Goal: Task Accomplishment & Management: Manage account settings

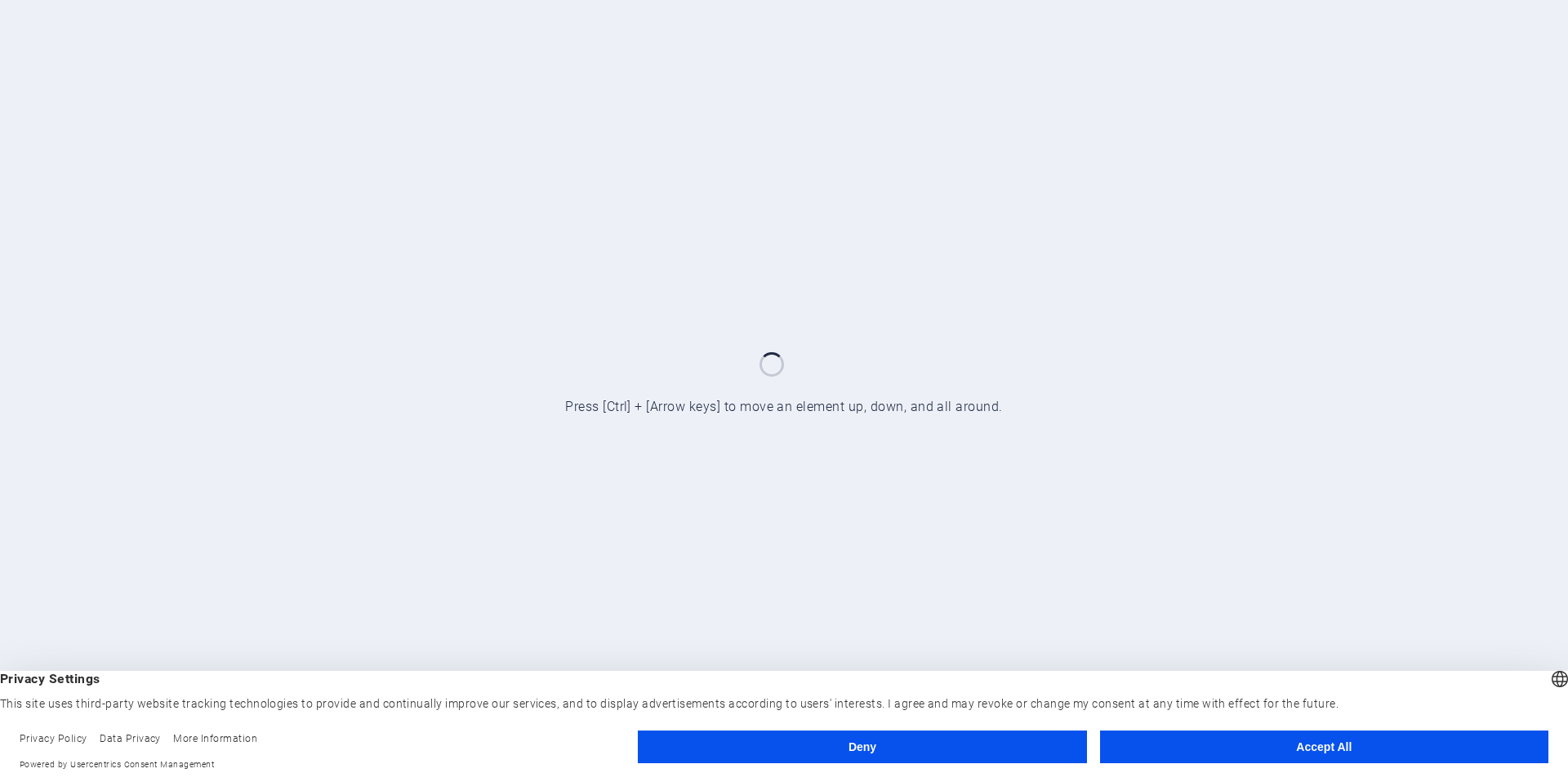
click at [1241, 751] on button "Accept All" at bounding box center [1325, 747] width 449 height 32
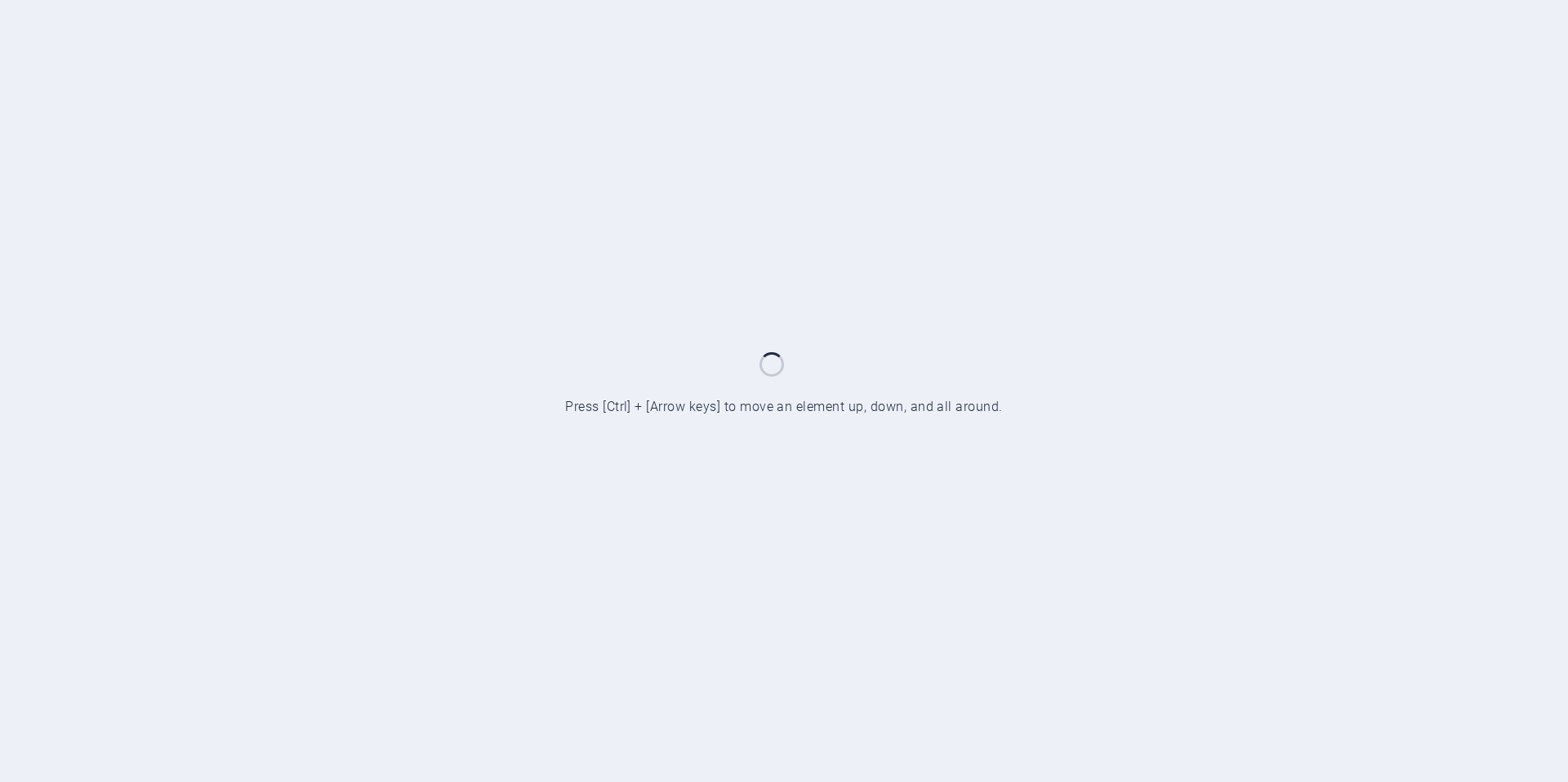
click at [1248, 242] on div at bounding box center [784, 391] width 1568 height 782
drag, startPoint x: 650, startPoint y: 163, endPoint x: 800, endPoint y: 64, distance: 179.7
drag, startPoint x: 800, startPoint y: 64, endPoint x: 630, endPoint y: 77, distance: 170.5
click at [630, 77] on div at bounding box center [784, 391] width 1568 height 782
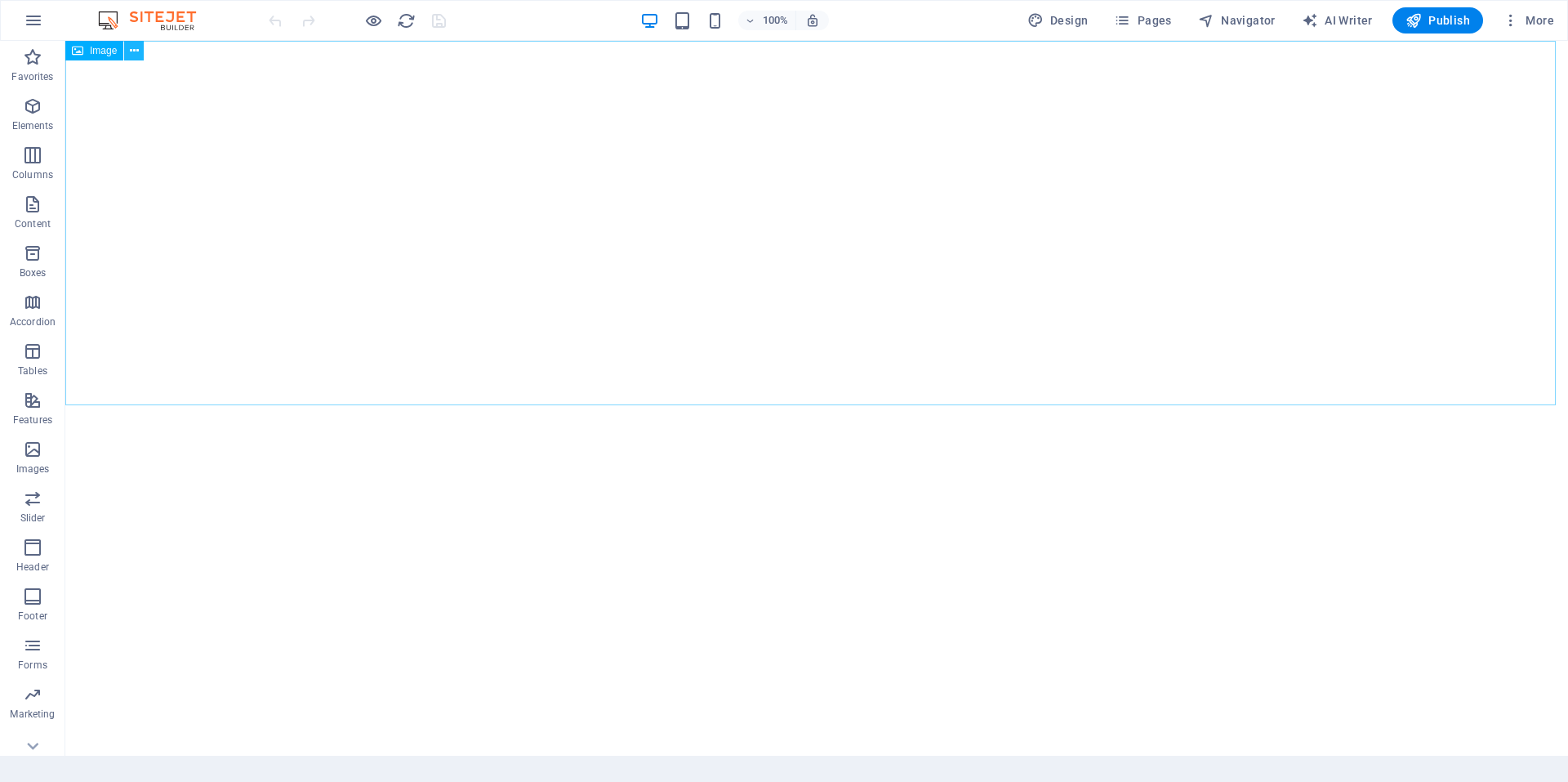
click at [136, 50] on button at bounding box center [134, 51] width 20 height 20
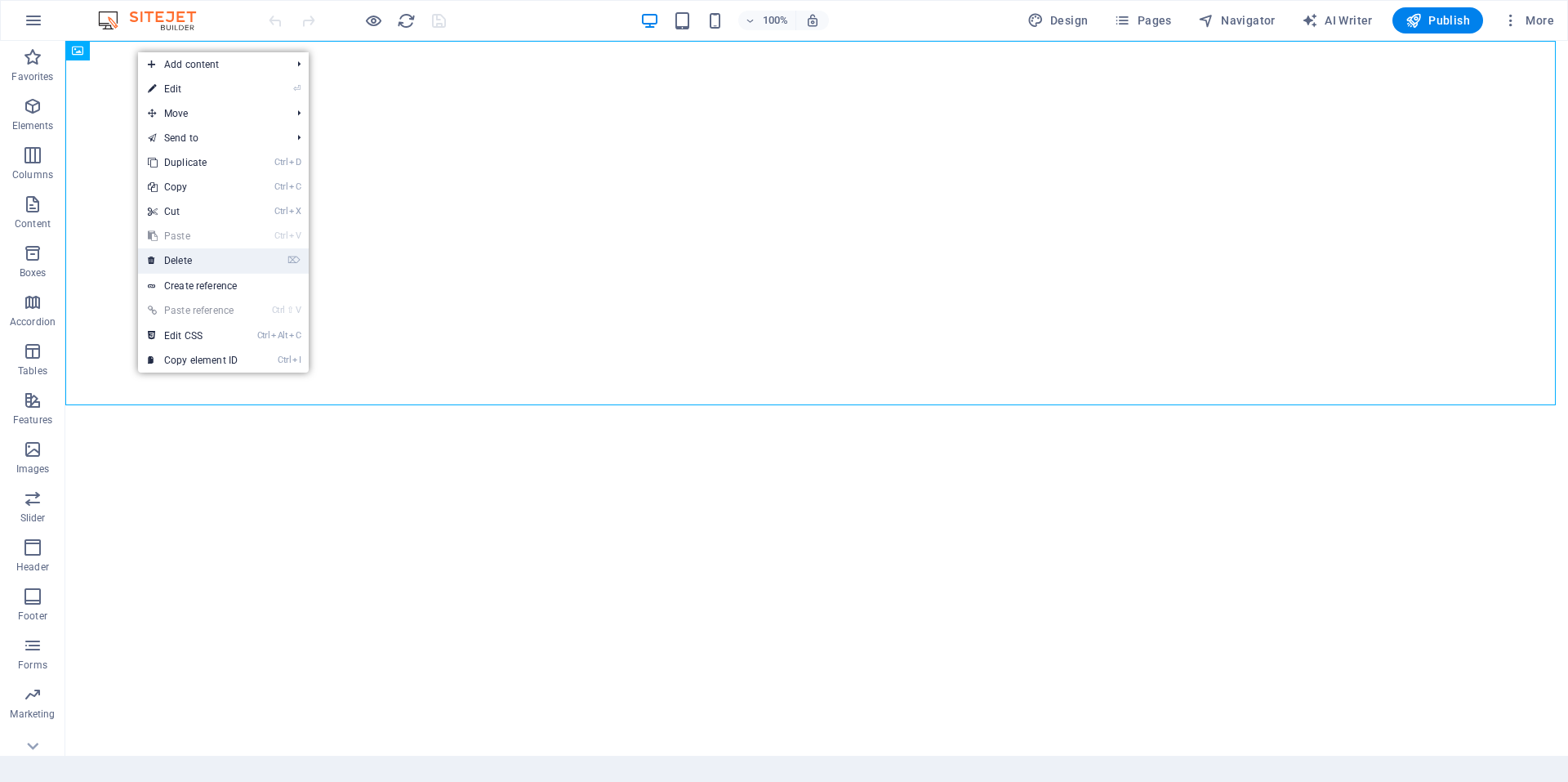
click at [196, 259] on link "⌦ Delete" at bounding box center [193, 260] width 109 height 24
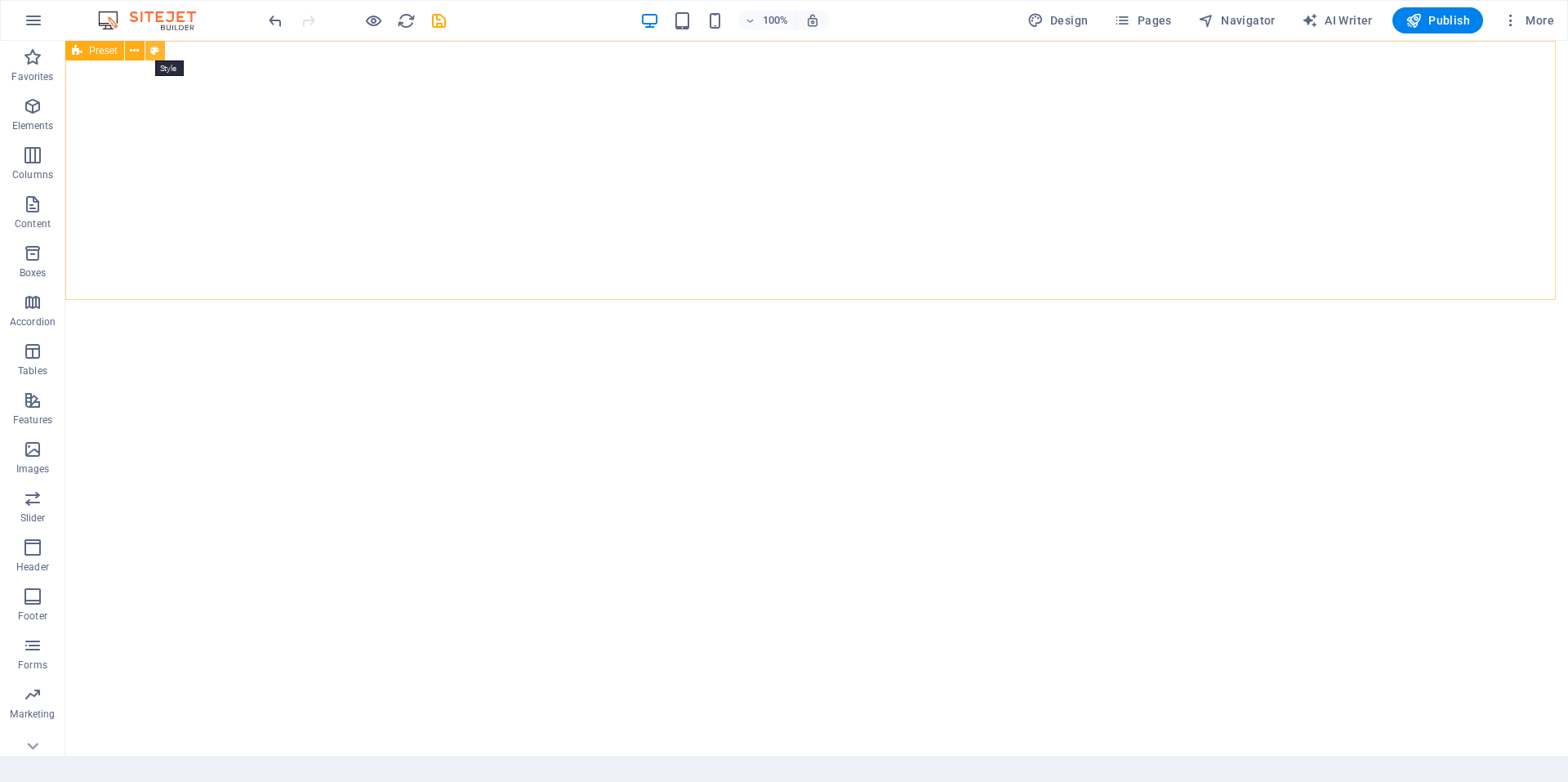
click at [151, 47] on icon at bounding box center [154, 50] width 9 height 17
select select "rem"
select select "px"
select select "preset-text-with-image-v4-boxed"
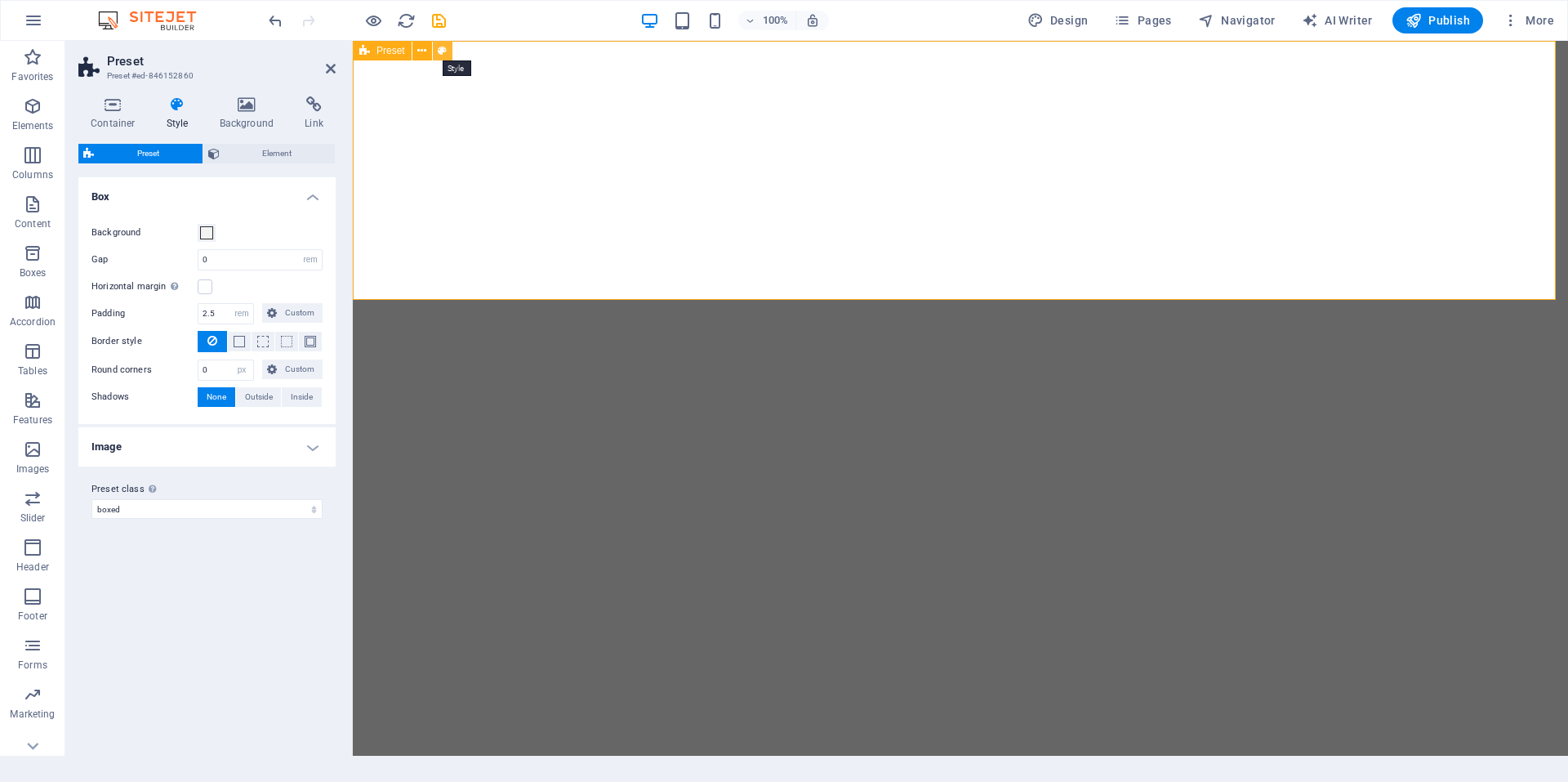
click at [443, 50] on icon at bounding box center [442, 50] width 9 height 17
click at [419, 57] on icon at bounding box center [422, 50] width 9 height 17
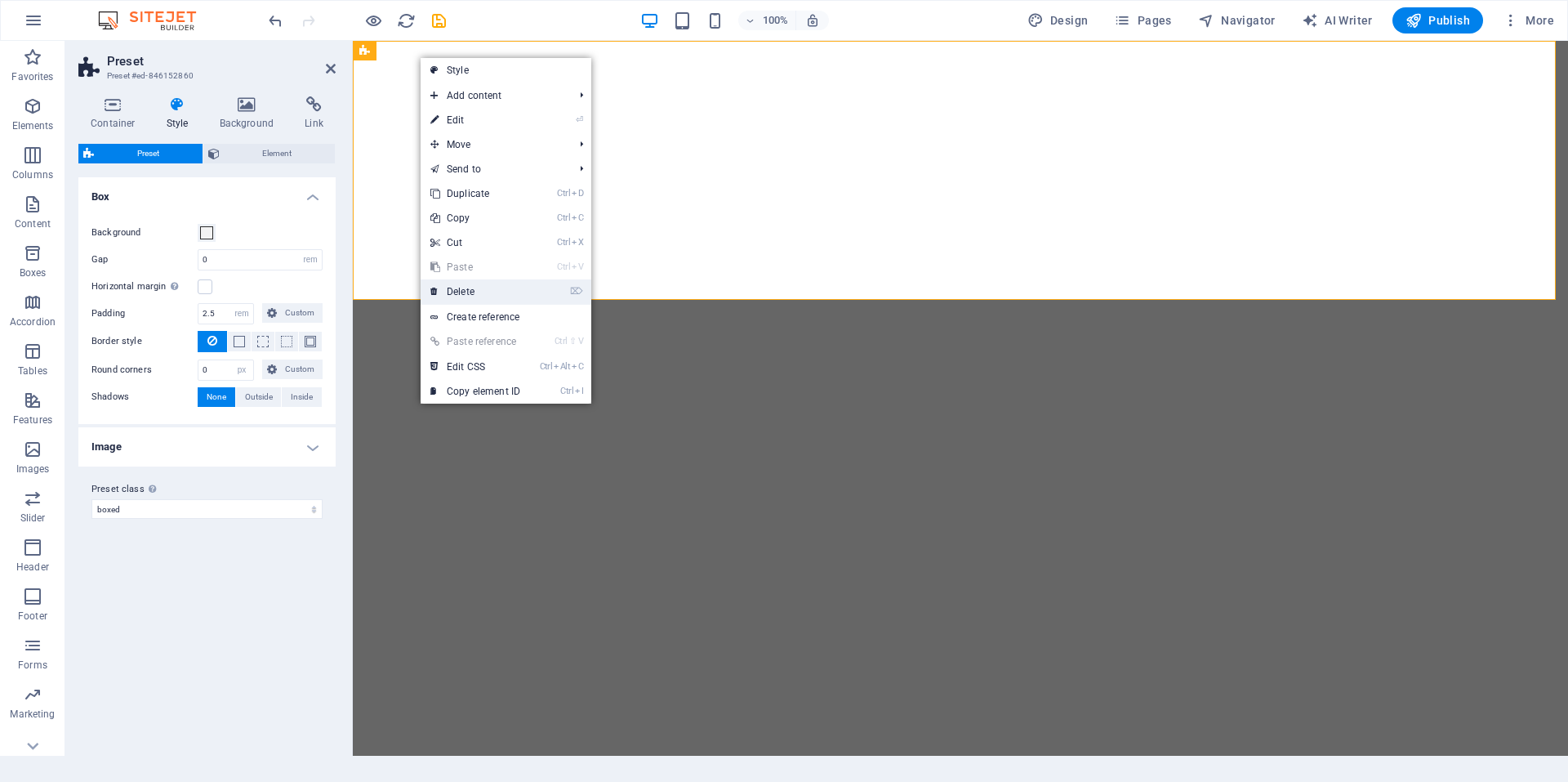
click at [473, 294] on link "⌦ Delete" at bounding box center [476, 291] width 109 height 24
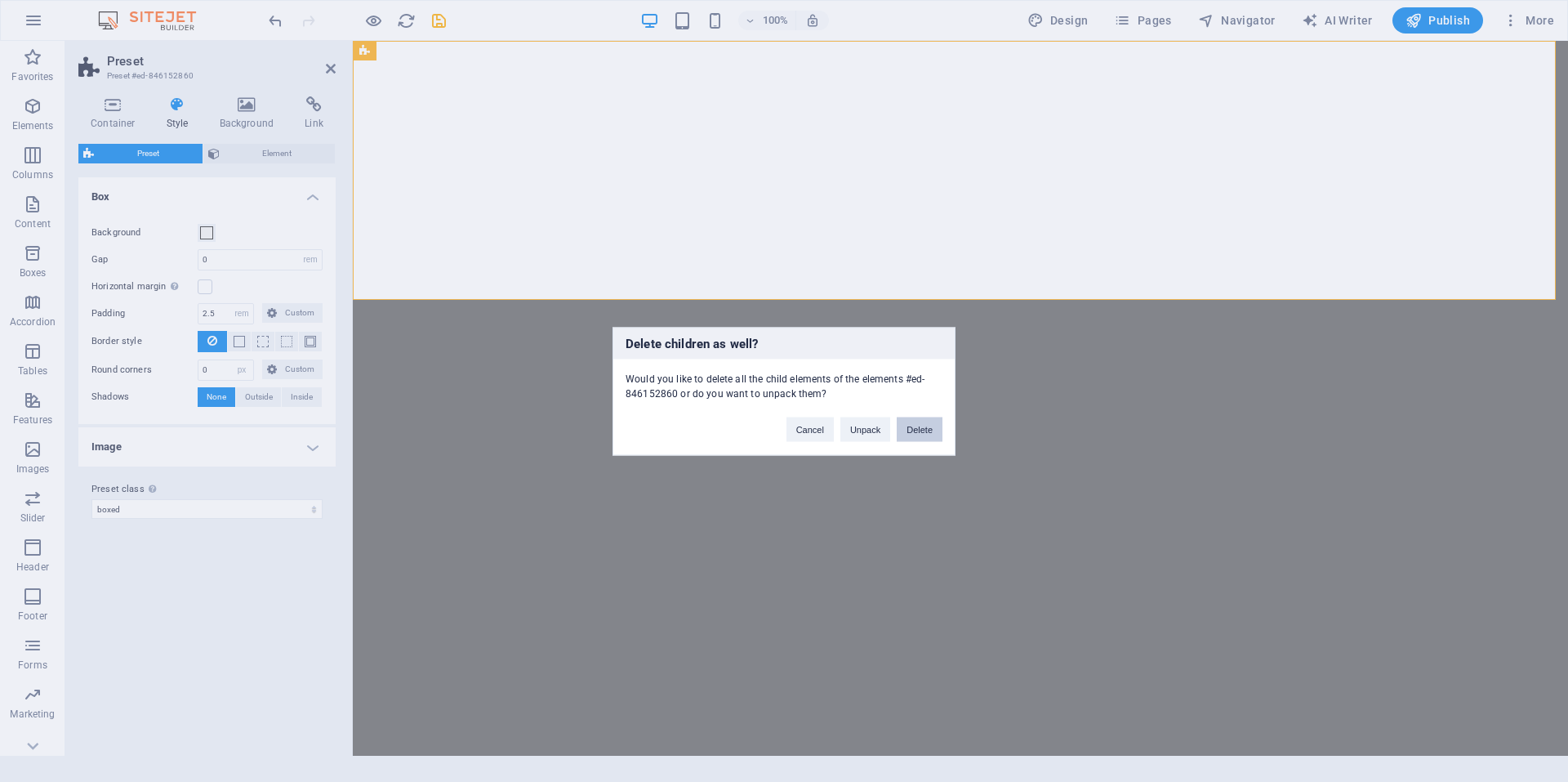
click at [921, 426] on button "Delete" at bounding box center [919, 428] width 46 height 24
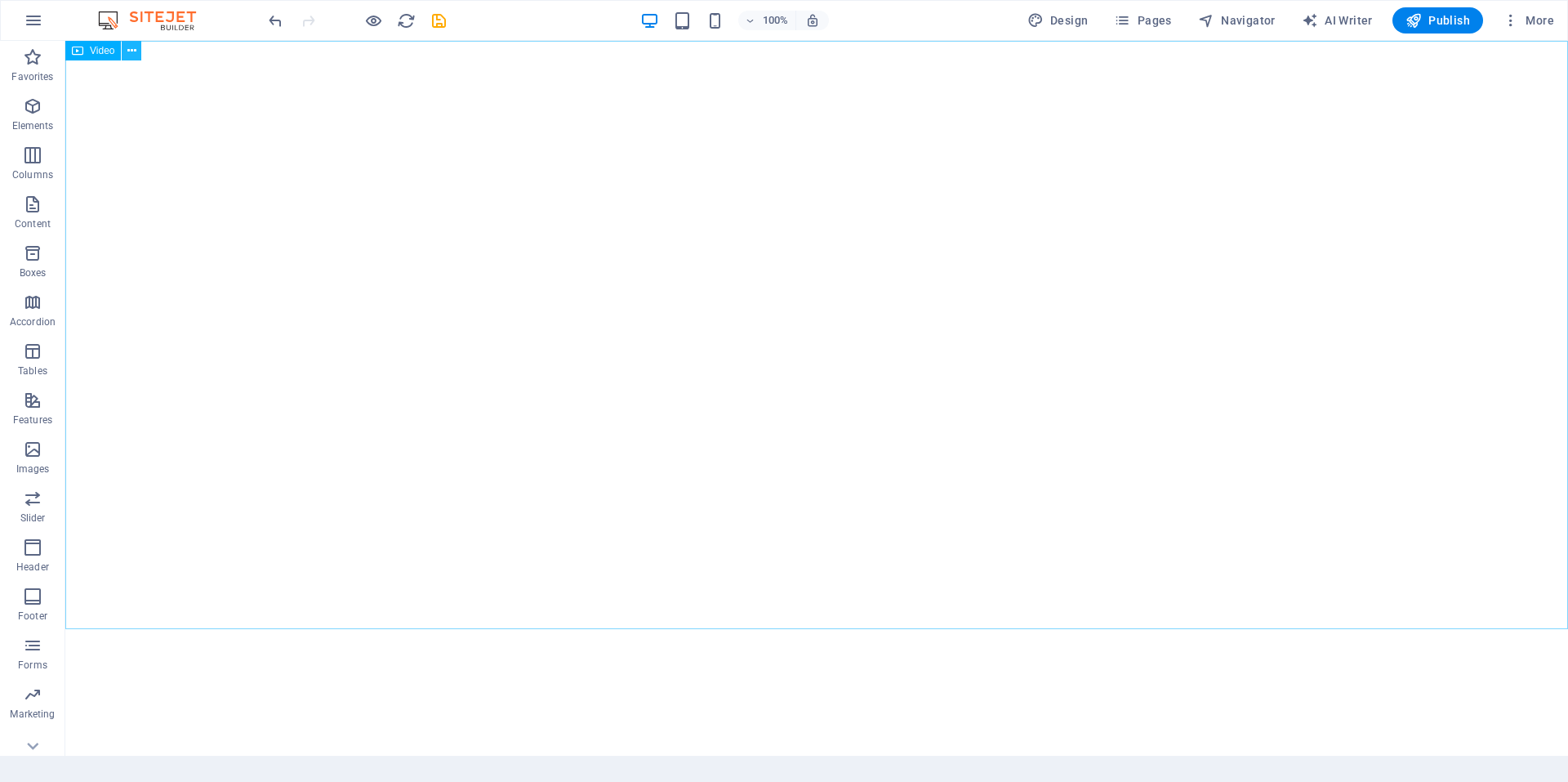
click at [123, 47] on button at bounding box center [132, 51] width 20 height 20
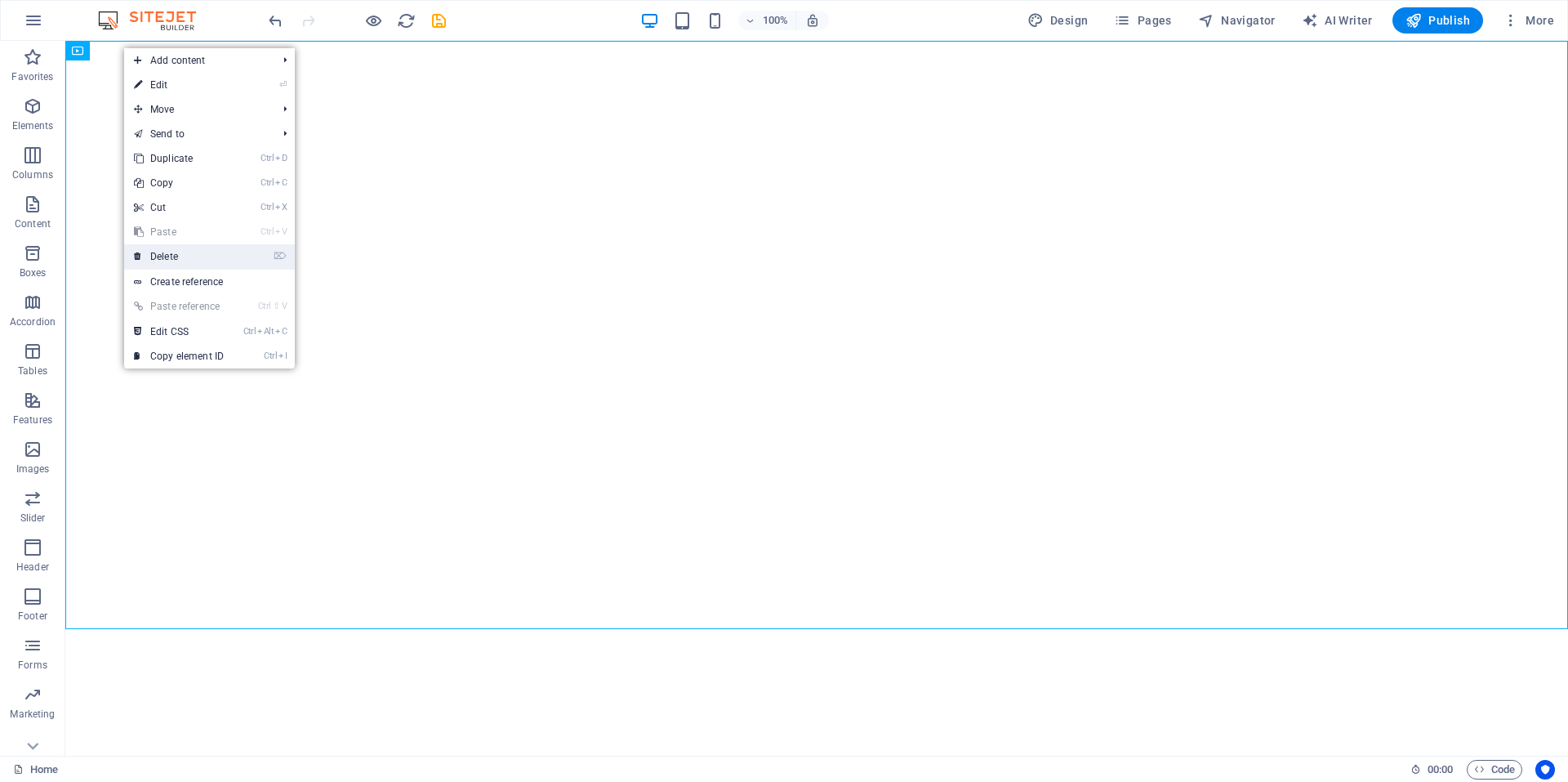
click at [184, 253] on link "⌦ Delete" at bounding box center [179, 256] width 109 height 24
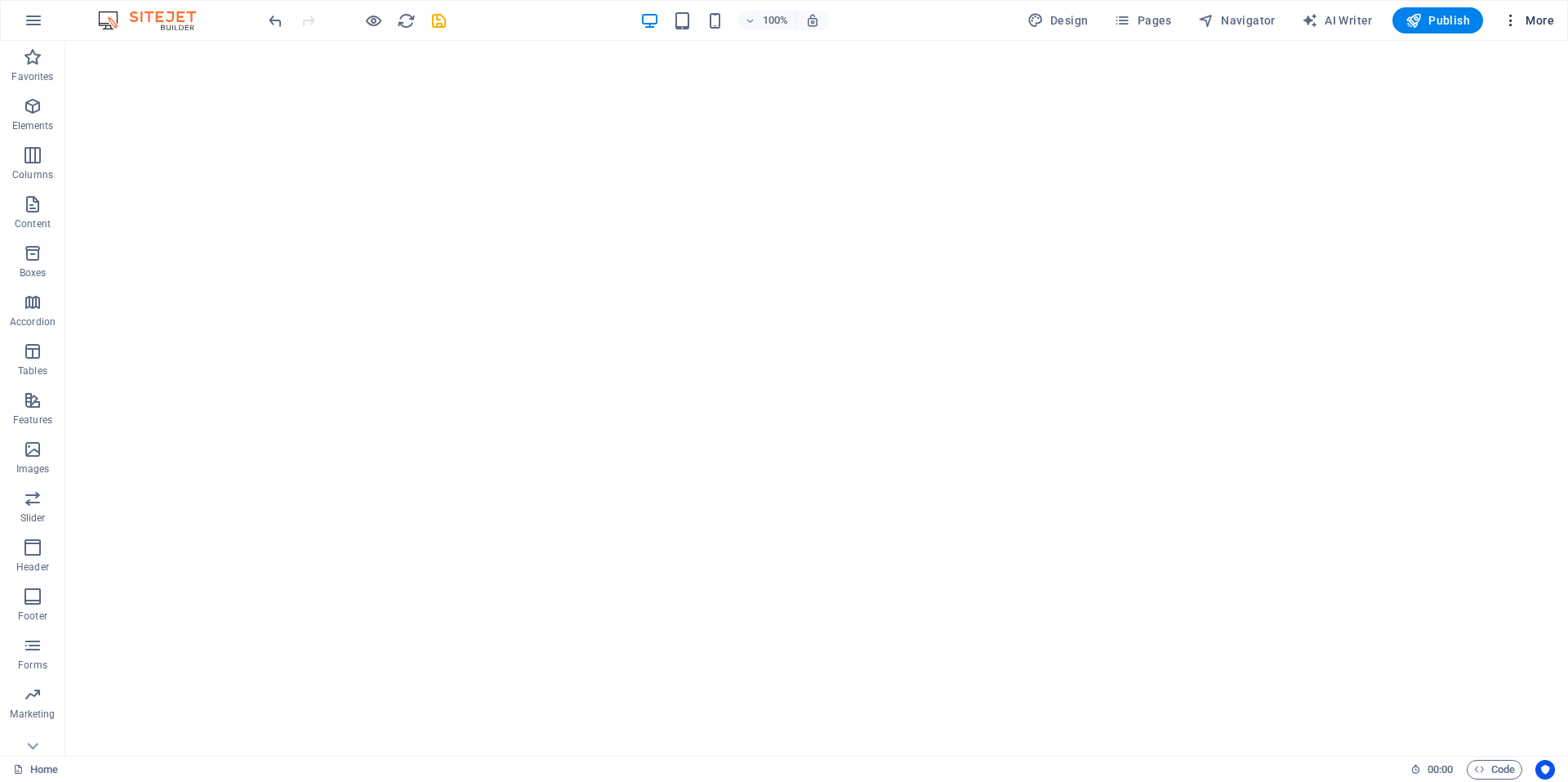
click at [1536, 18] on span "More" at bounding box center [1529, 21] width 51 height 16
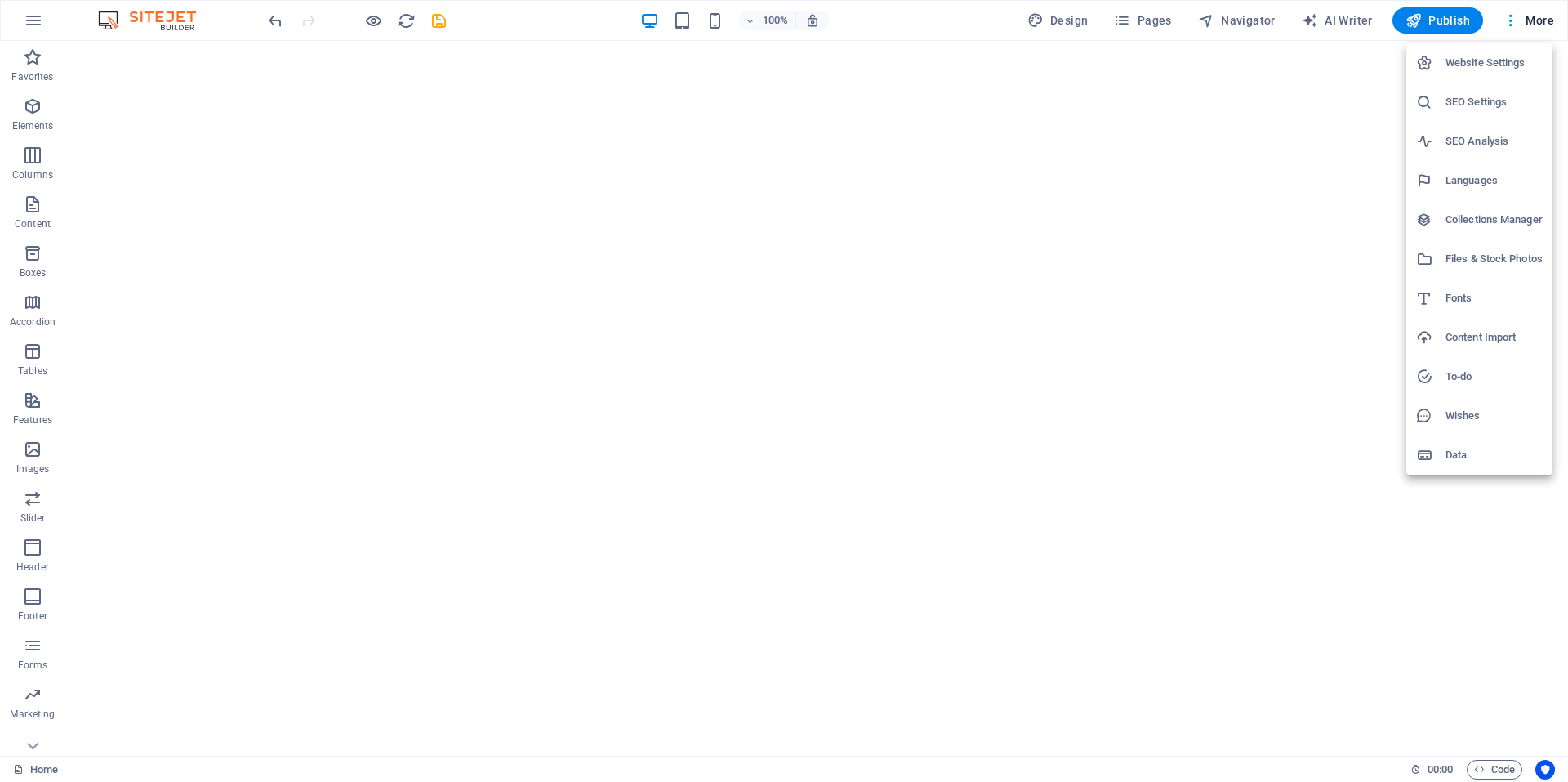
click at [1494, 61] on h6 "Website Settings" at bounding box center [1494, 63] width 97 height 20
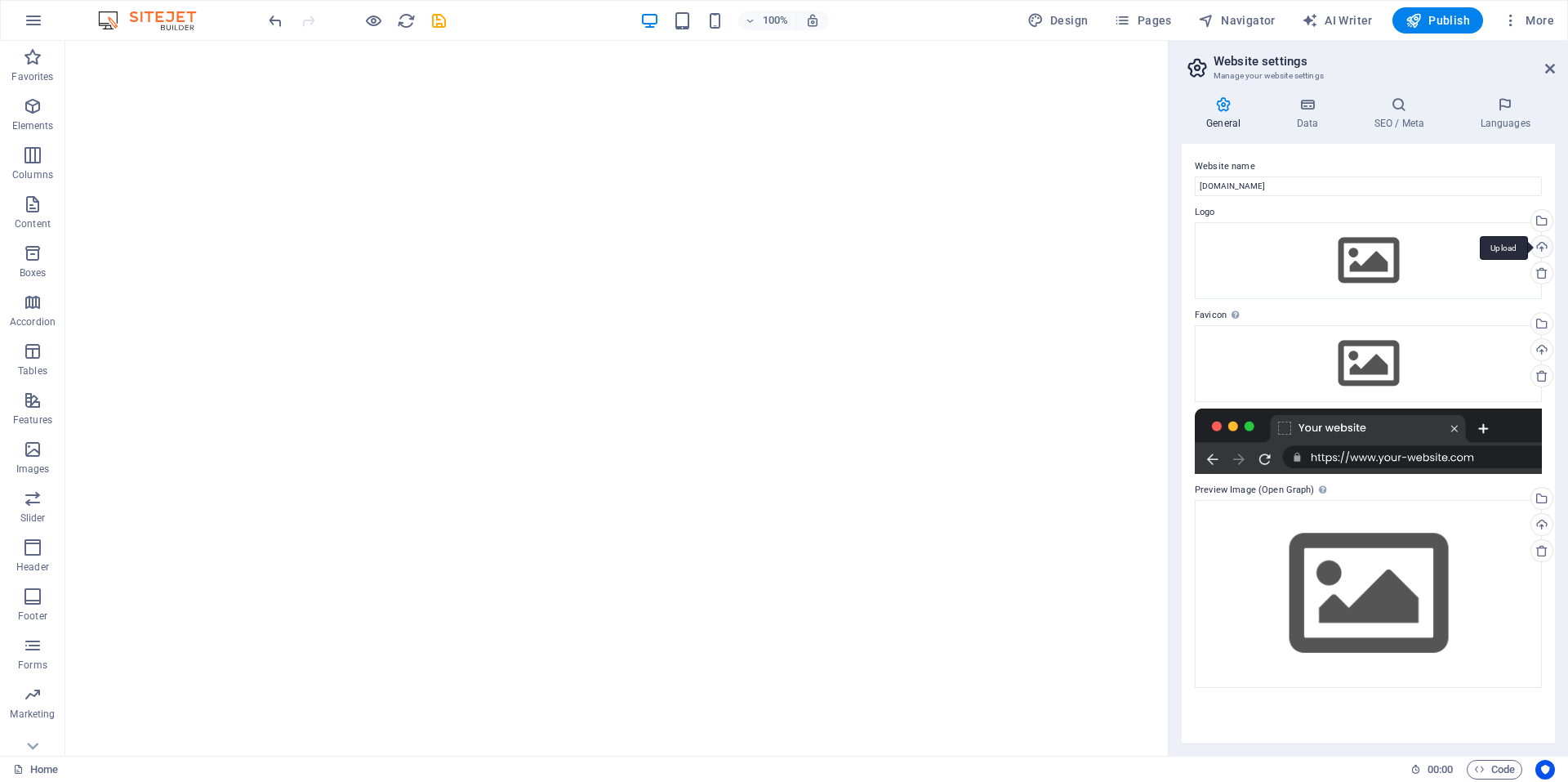
click at [1545, 245] on div "Upload" at bounding box center [1540, 248] width 24 height 24
click at [31, 54] on icon "button" at bounding box center [32, 57] width 20 height 20
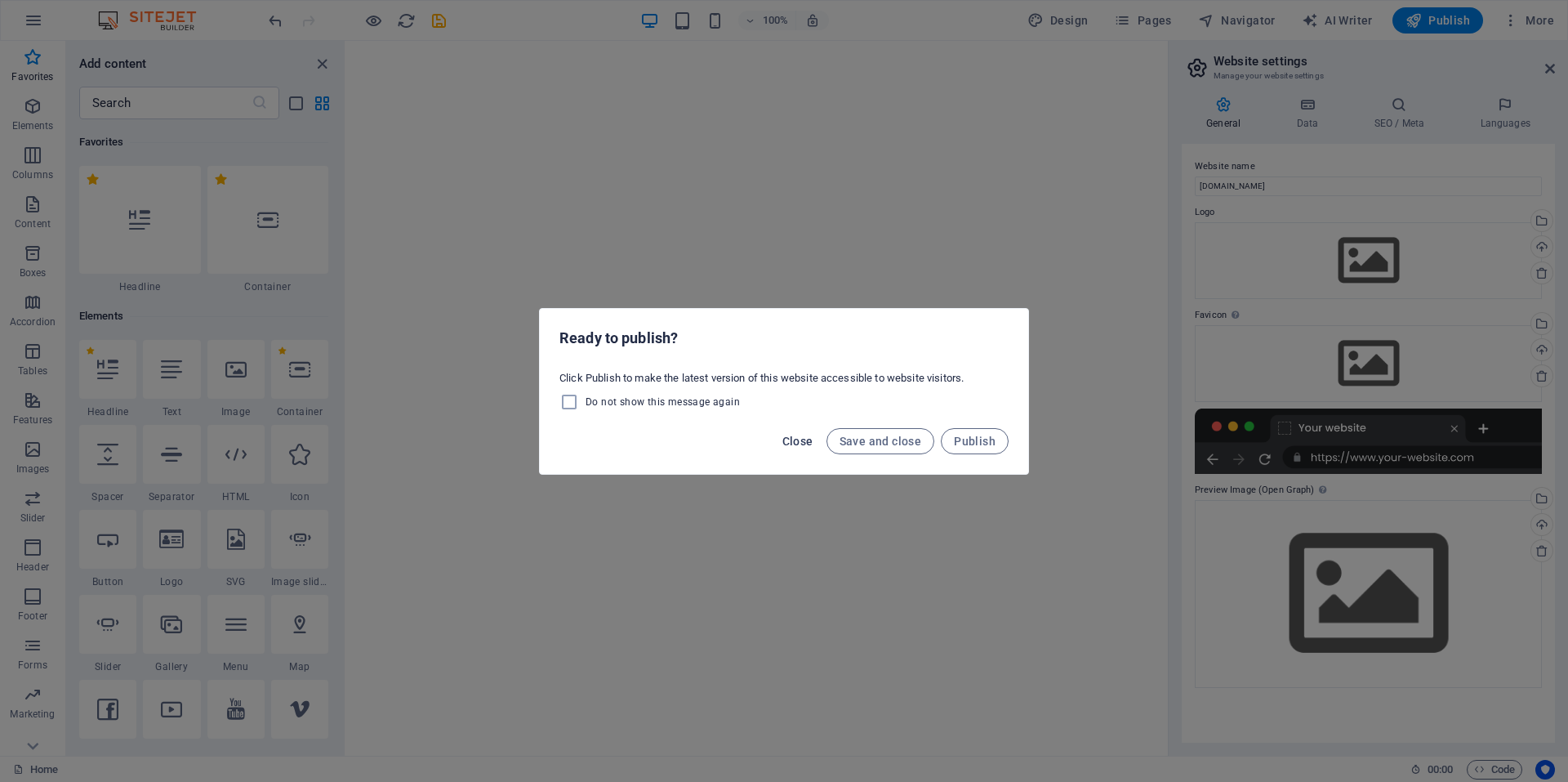
click at [790, 435] on span "Close" at bounding box center [798, 441] width 31 height 13
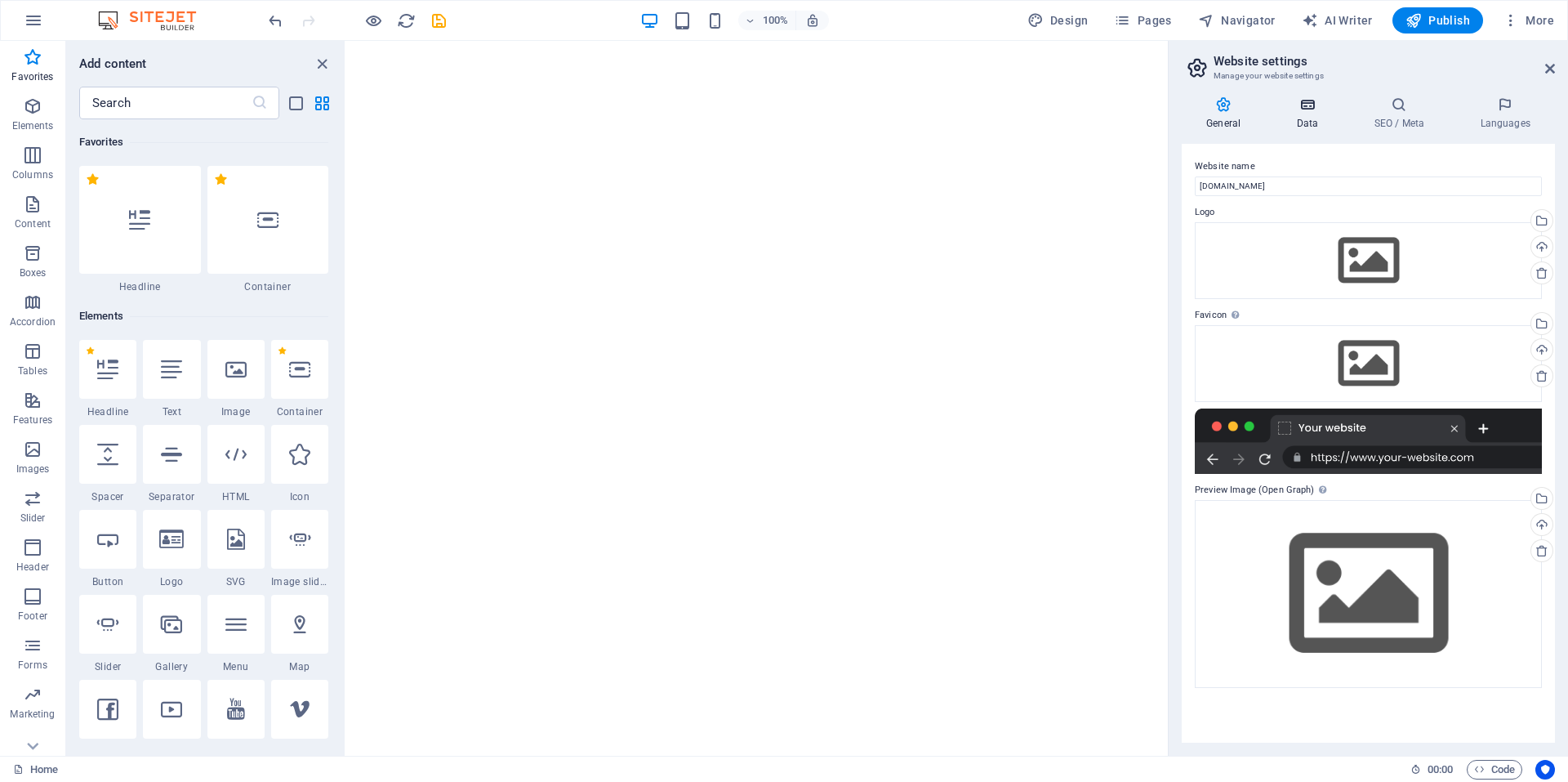
click at [1312, 106] on icon at bounding box center [1307, 104] width 71 height 16
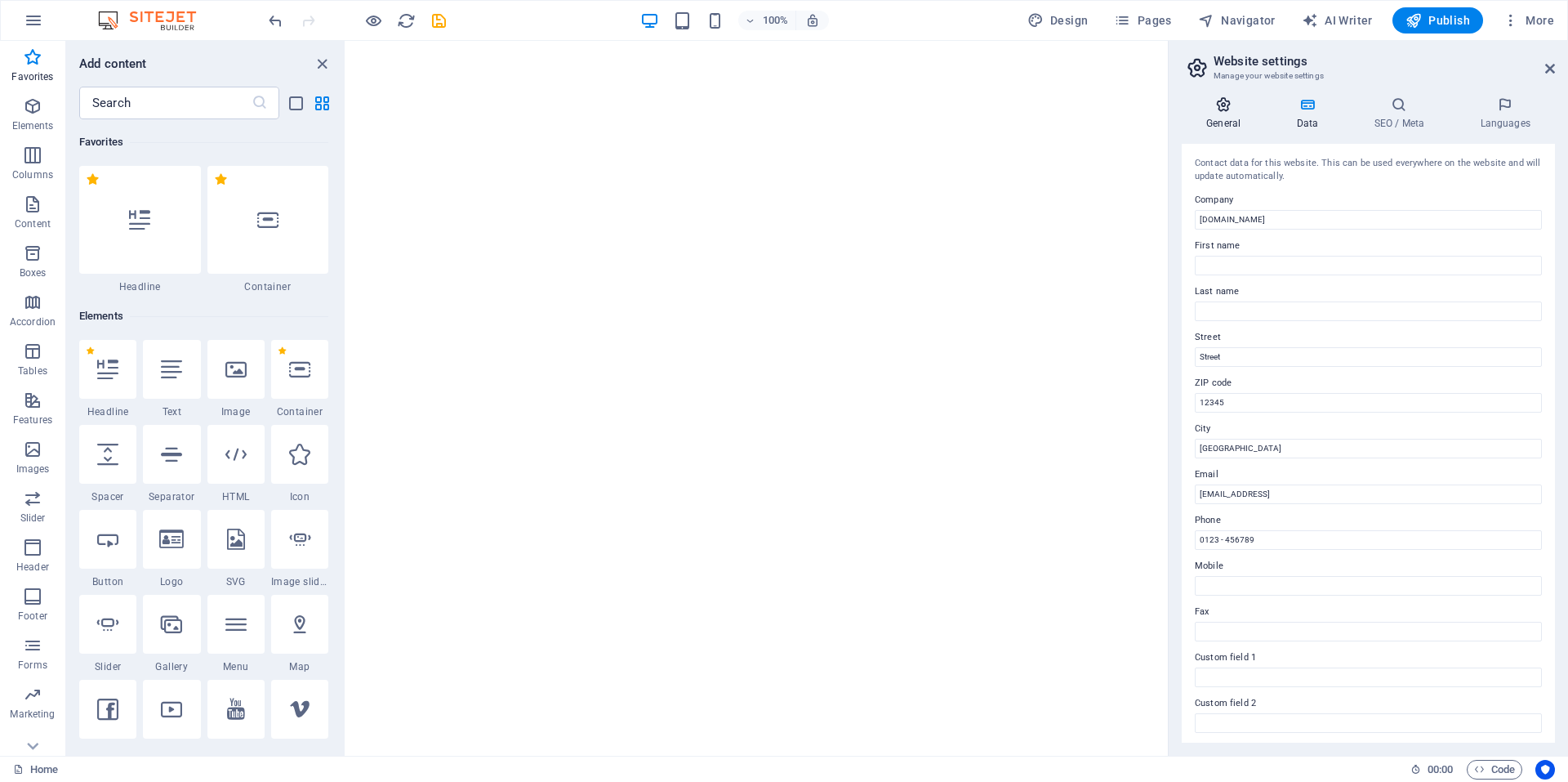
click at [1216, 104] on icon at bounding box center [1223, 104] width 83 height 16
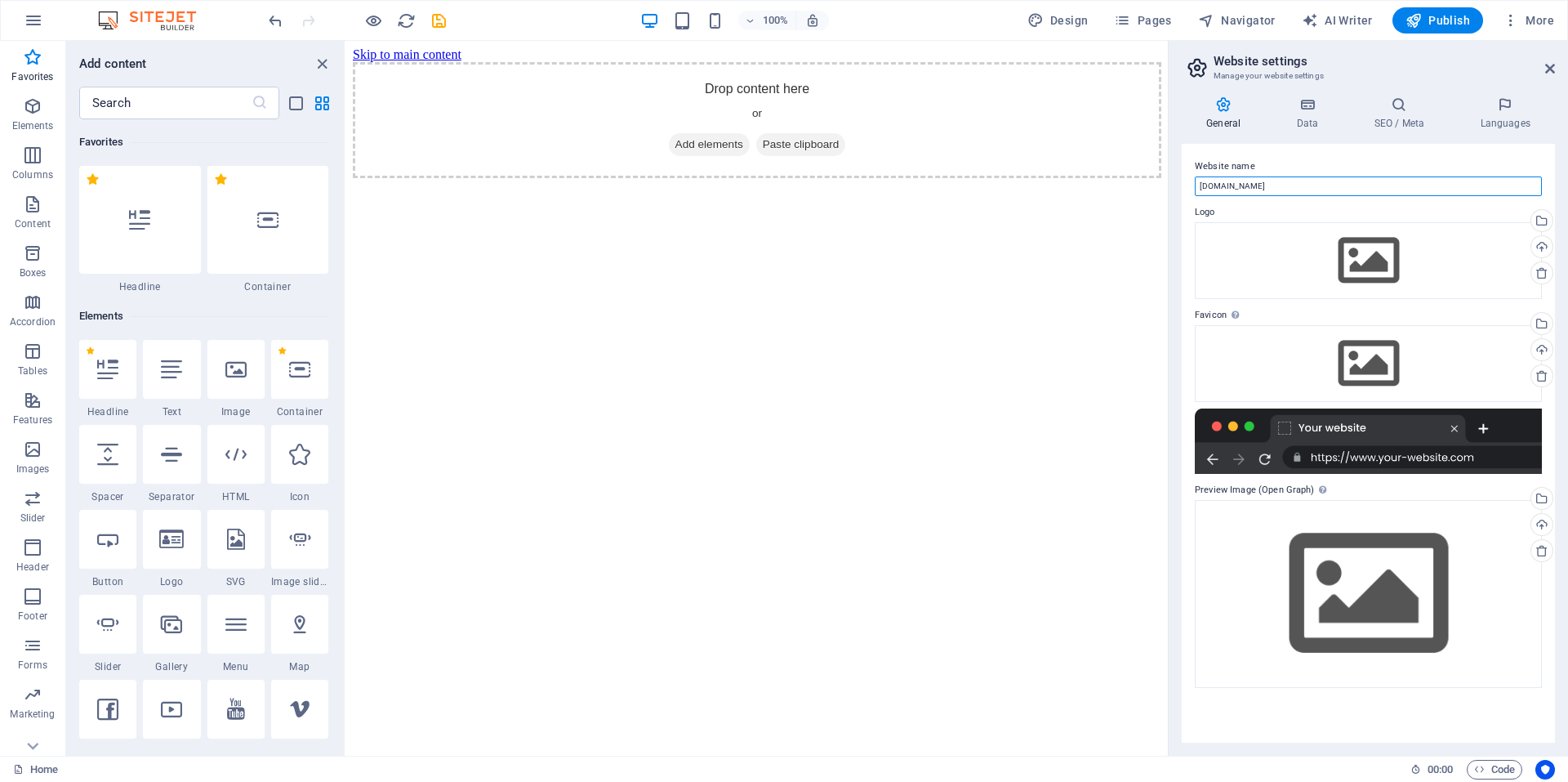
click at [1201, 187] on input "[DOMAIN_NAME]" at bounding box center [1369, 187] width 347 height 20
type input "[DOMAIN_NAME]"
click at [1546, 247] on div "Upload" at bounding box center [1540, 248] width 24 height 24
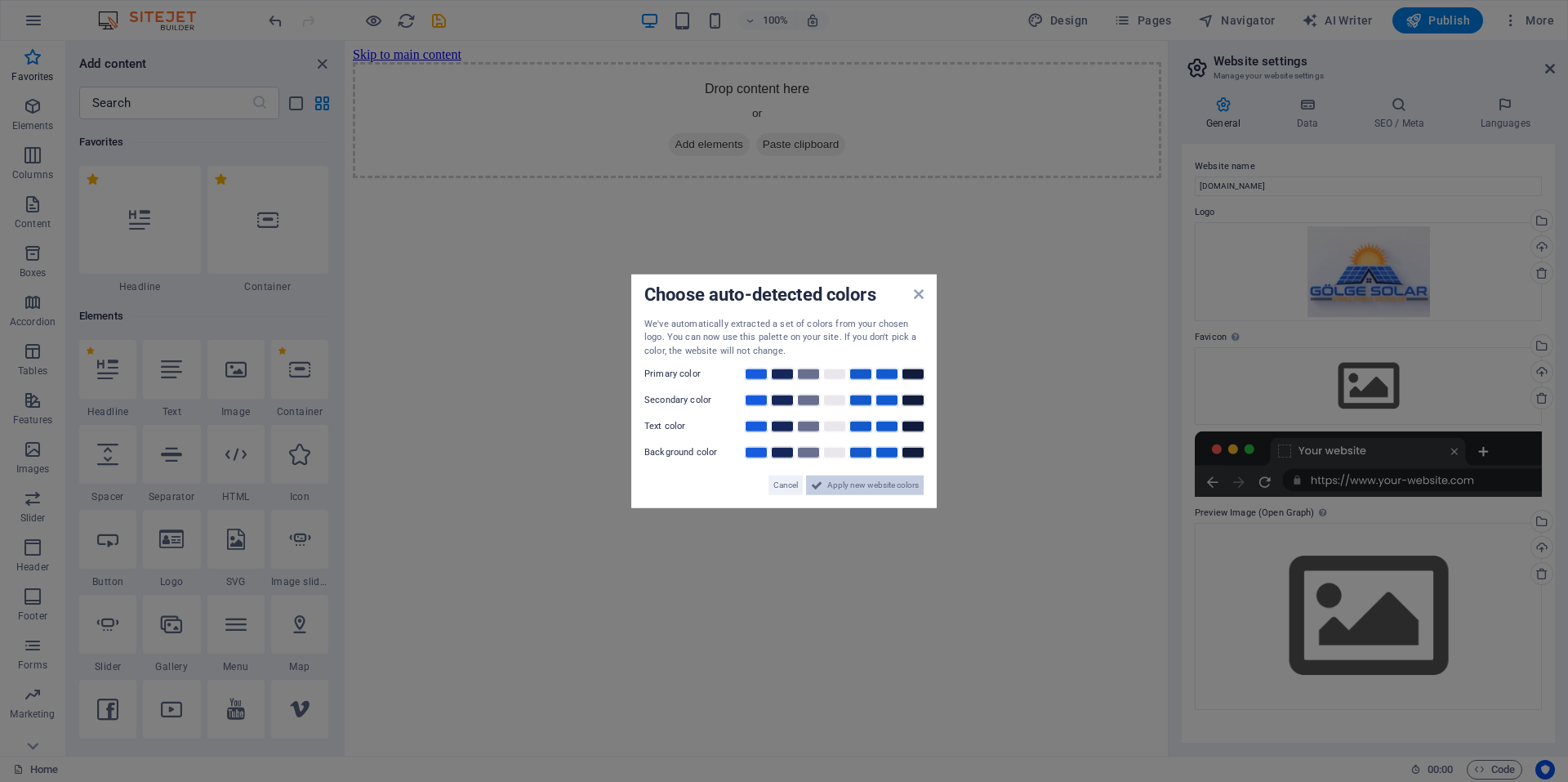
click at [862, 485] on span "Apply new website colors" at bounding box center [873, 486] width 92 height 20
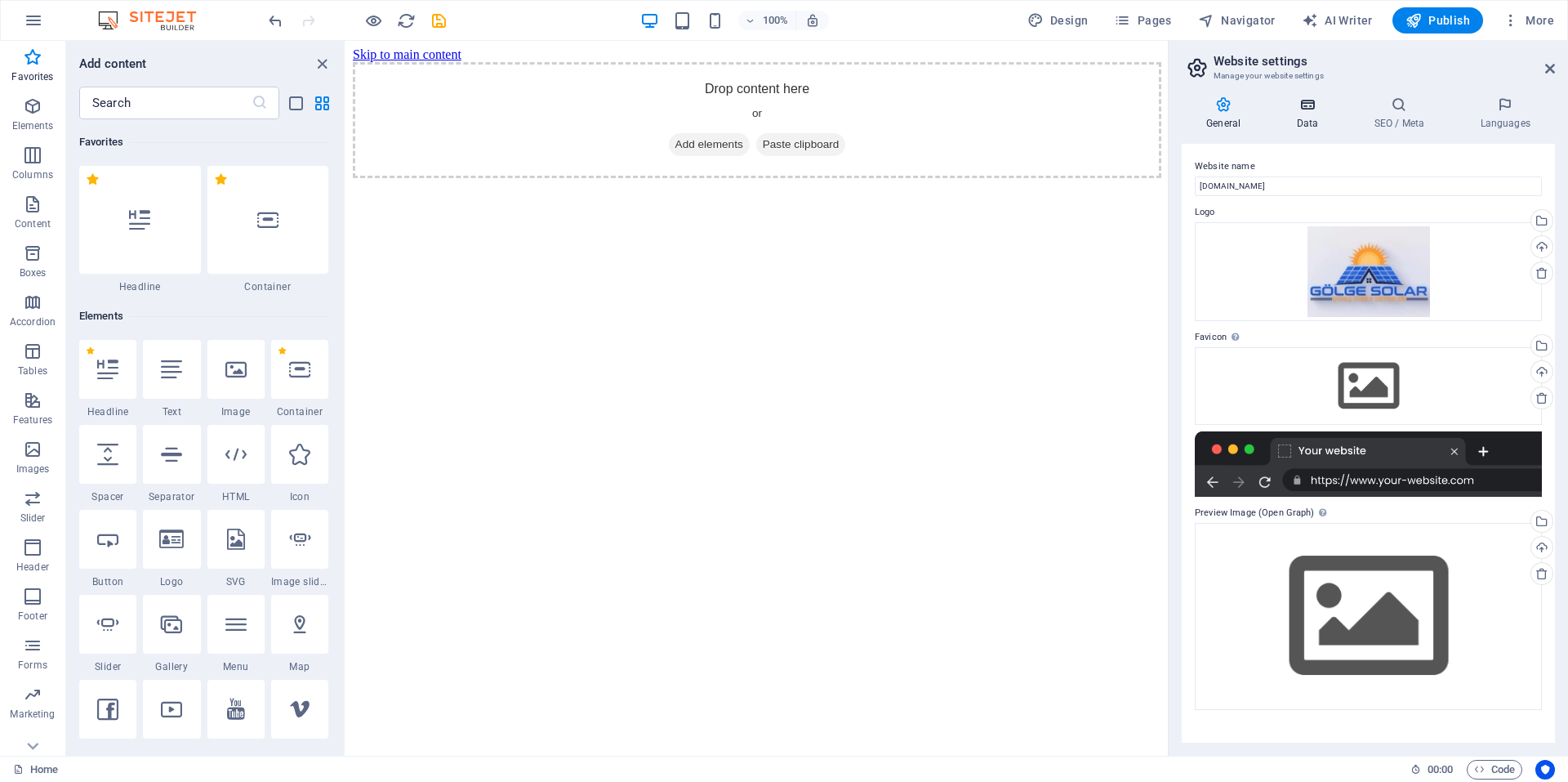
click at [1310, 109] on icon at bounding box center [1307, 104] width 71 height 16
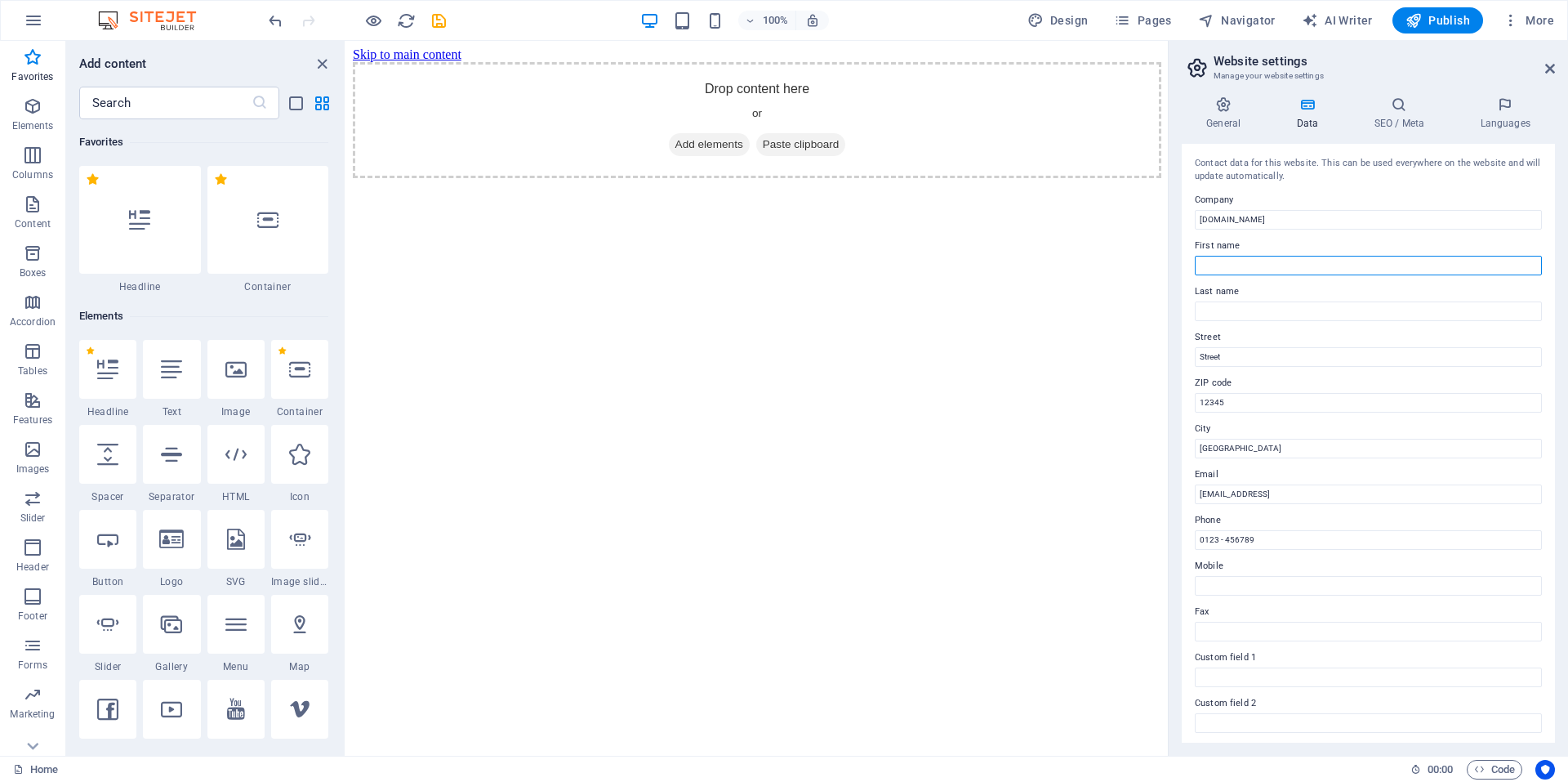
click at [1239, 266] on input "First name" at bounding box center [1369, 266] width 347 height 20
type input "Evin"
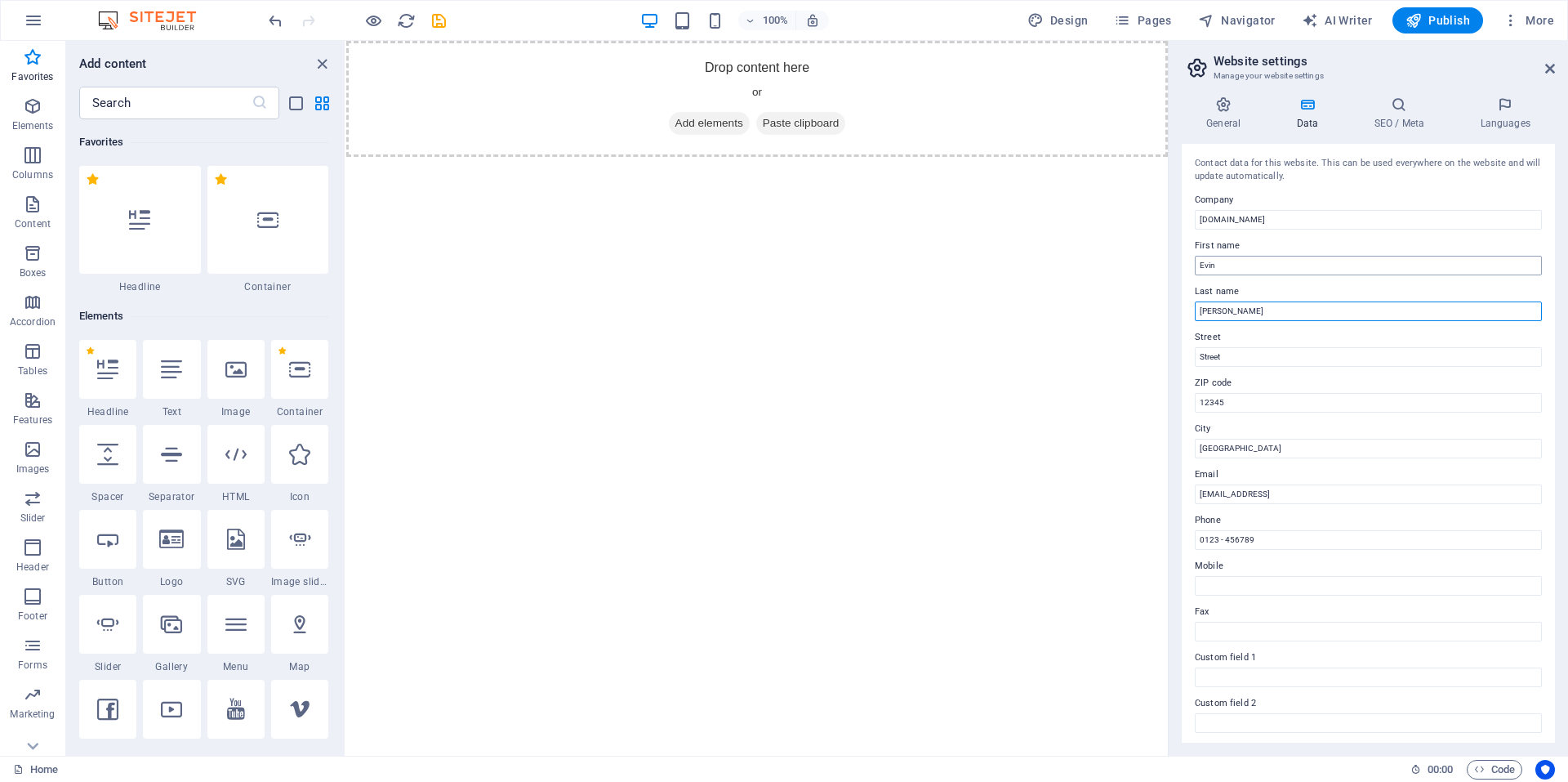
type input "[PERSON_NAME]"
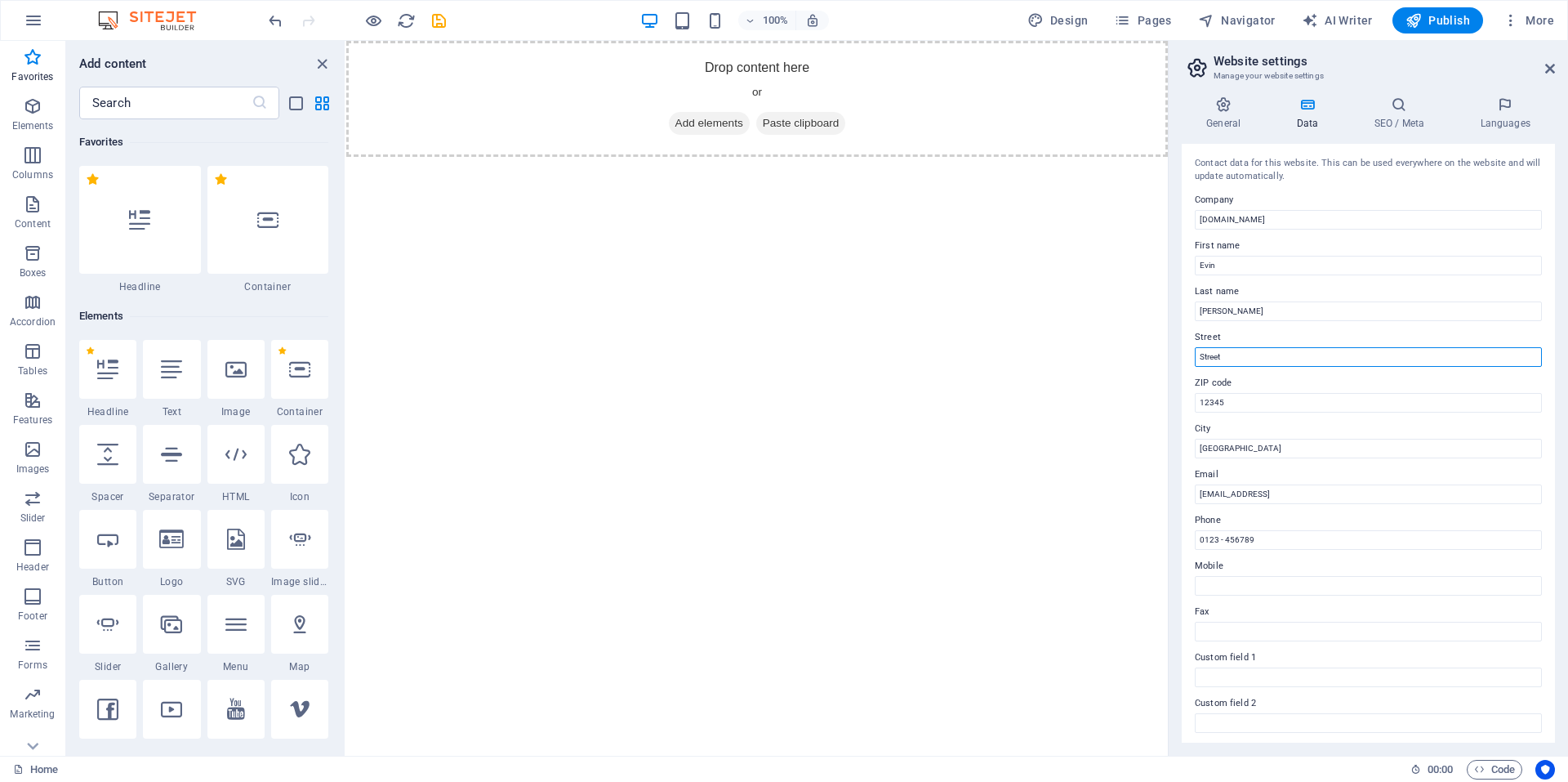
drag, startPoint x: 1585, startPoint y: 396, endPoint x: 1139, endPoint y: 357, distance: 447.7
paste input "Koca Mustafapaşa, [PERSON_NAME] Cd. No:31 D:b, 34098 Fatih/[GEOGRAPHIC_DATA], […"
drag, startPoint x: 1381, startPoint y: 356, endPoint x: 1520, endPoint y: 356, distance: 139.0
click at [1520, 356] on input "Koca Mustafapaşa, [PERSON_NAME] Cd. No:31 D:b, 34098 Fatih/[GEOGRAPHIC_DATA], […" at bounding box center [1369, 357] width 347 height 20
type input "Koca Mustafapaşa, [PERSON_NAME] Cd. No:31 D:b"
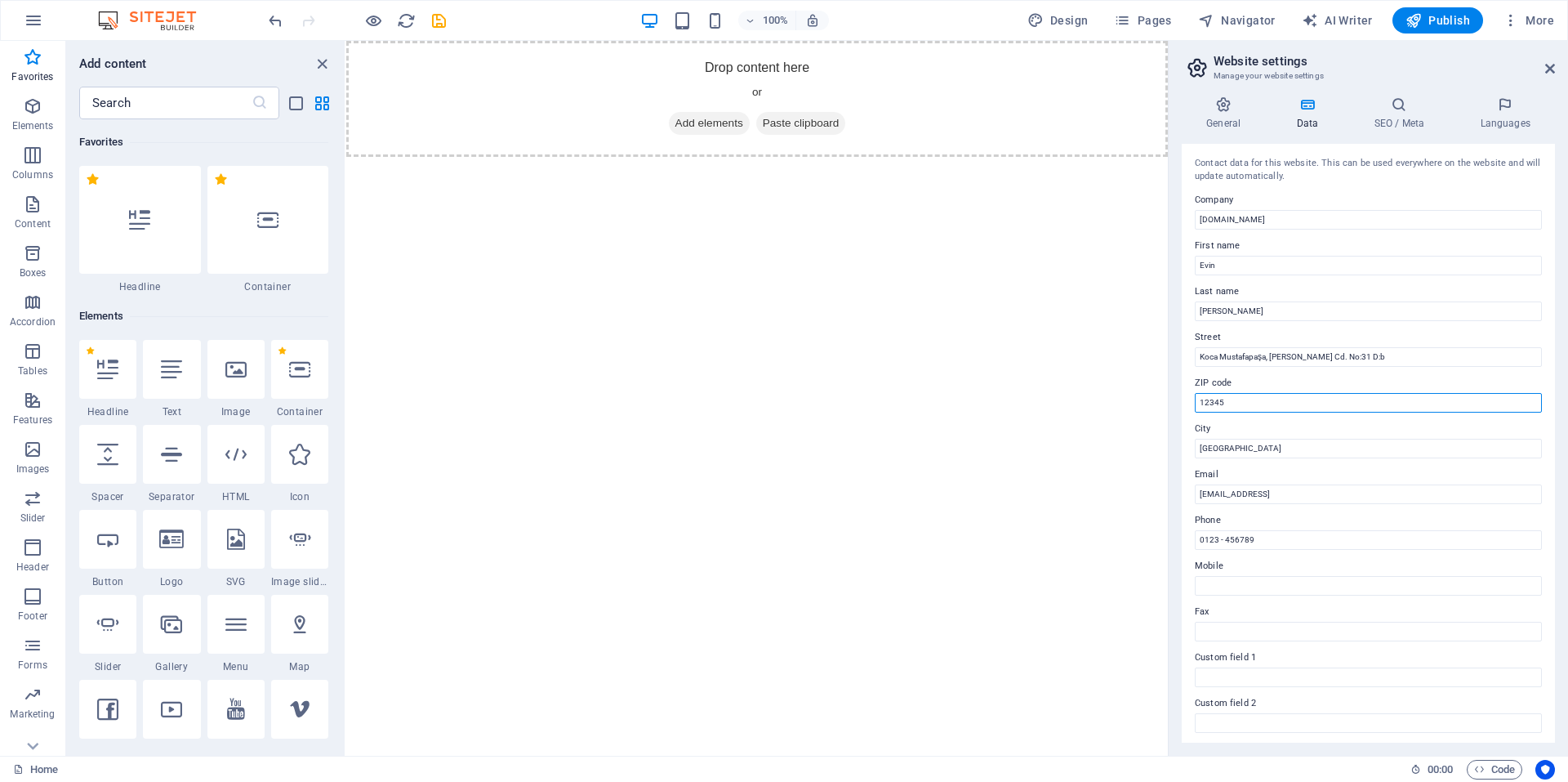
drag, startPoint x: 1608, startPoint y: 444, endPoint x: 1518, endPoint y: 453, distance: 90.4
paste input ", 34098 Fatih/[GEOGRAPHIC_DATA], [GEOGRAPHIC_DATA]"
click at [1200, 401] on input ", 34098 Fatih/[GEOGRAPHIC_DATA], [GEOGRAPHIC_DATA]" at bounding box center [1369, 403] width 347 height 20
click at [1203, 404] on input ", 34098 Fatih/[GEOGRAPHIC_DATA], [GEOGRAPHIC_DATA]" at bounding box center [1369, 403] width 347 height 20
drag, startPoint x: 1226, startPoint y: 400, endPoint x: 1341, endPoint y: 404, distance: 115.1
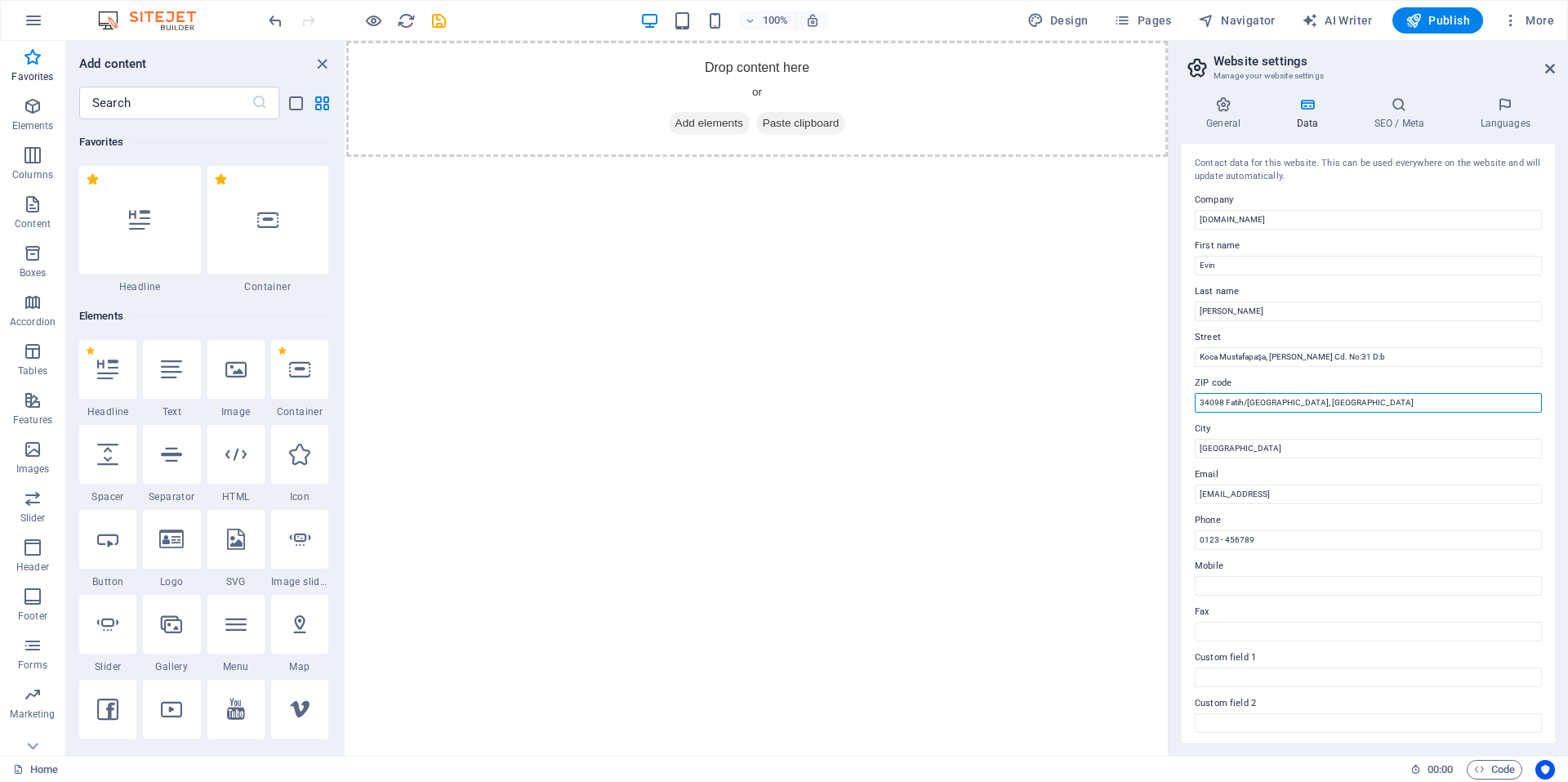
click at [1341, 404] on input "34098 Fatih/[GEOGRAPHIC_DATA], [GEOGRAPHIC_DATA]" at bounding box center [1369, 403] width 347 height 20
type input "34098"
drag, startPoint x: 1588, startPoint y: 492, endPoint x: 1160, endPoint y: 453, distance: 429.8
paste input "Fatih/[GEOGRAPHIC_DATA], [GEOGRAPHIC_DATA]"
click at [1253, 449] on input "Fatih/[GEOGRAPHIC_DATA], [GEOGRAPHIC_DATA]" at bounding box center [1369, 449] width 347 height 20
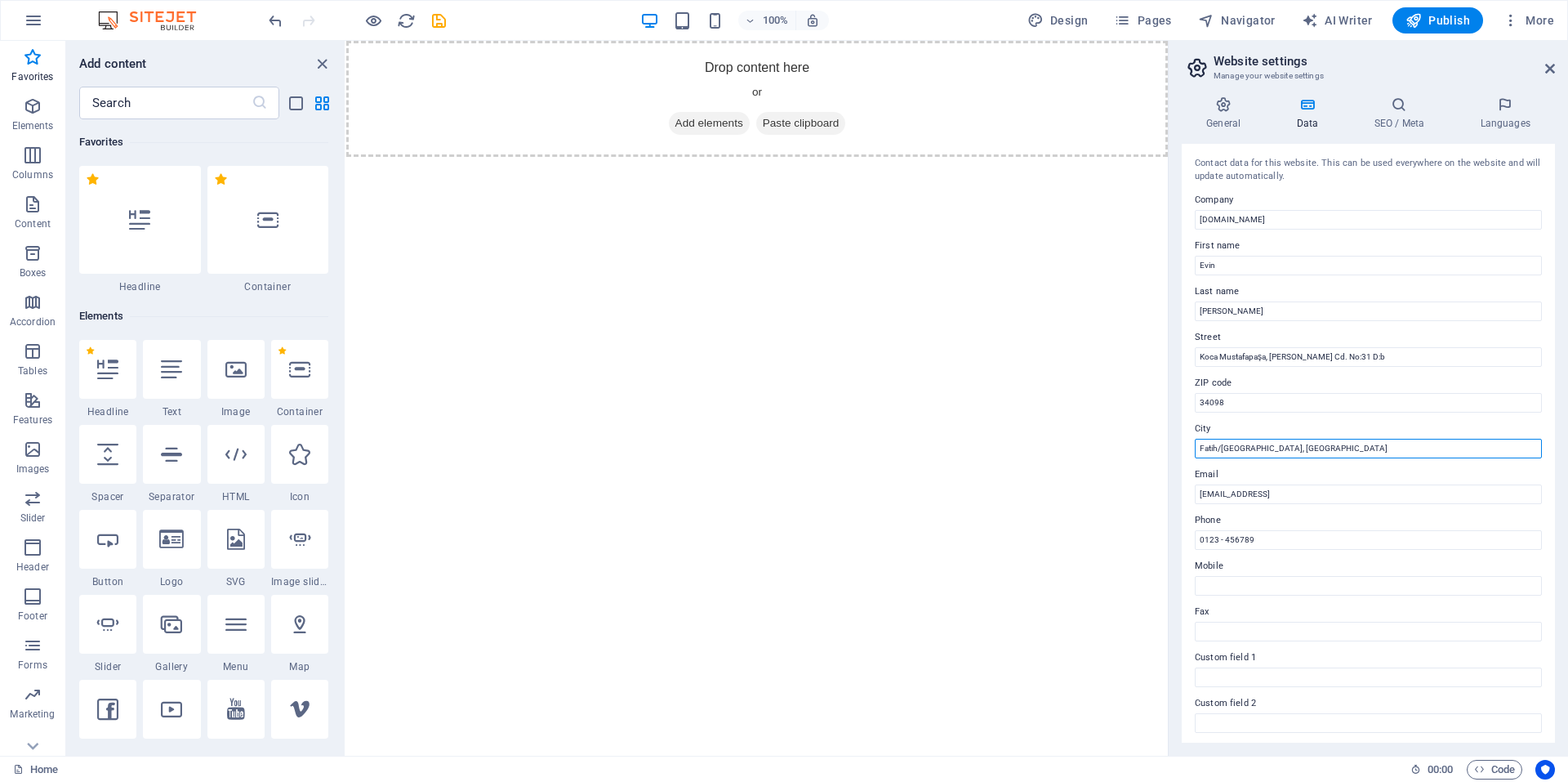
drag, startPoint x: 1251, startPoint y: 446, endPoint x: 1300, endPoint y: 446, distance: 49.0
click at [1300, 446] on input "Fatih/[GEOGRAPHIC_DATA], [GEOGRAPHIC_DATA]" at bounding box center [1369, 449] width 347 height 20
type input "Fatih/[GEOGRAPHIC_DATA]"
drag, startPoint x: 1744, startPoint y: 535, endPoint x: 1088, endPoint y: 488, distance: 657.7
type input "[EMAIL_ADDRESS][DOMAIN_NAME]"
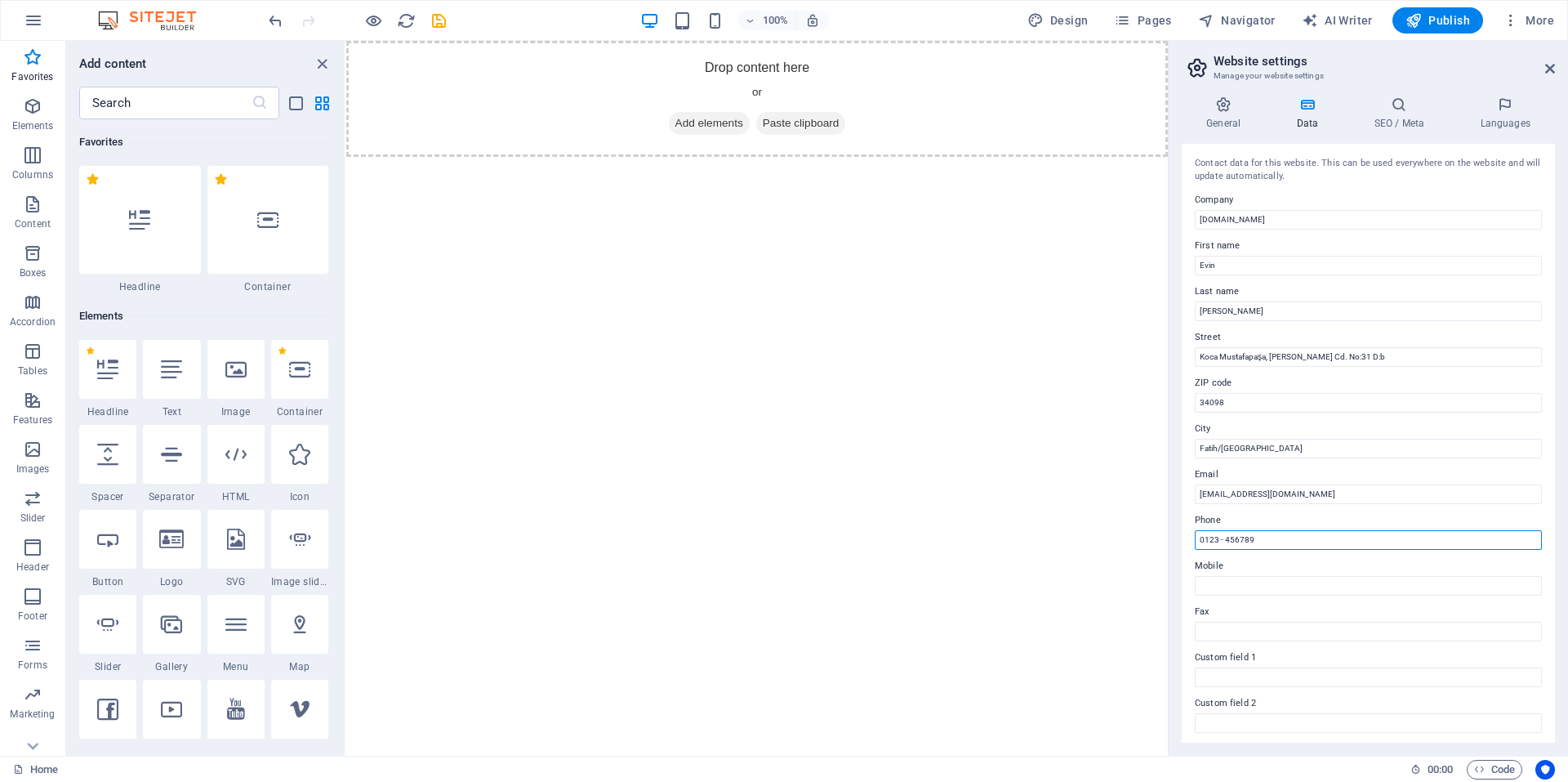
drag, startPoint x: 1614, startPoint y: 584, endPoint x: 1150, endPoint y: 545, distance: 465.6
type input "[PHONE_NUMBER]"
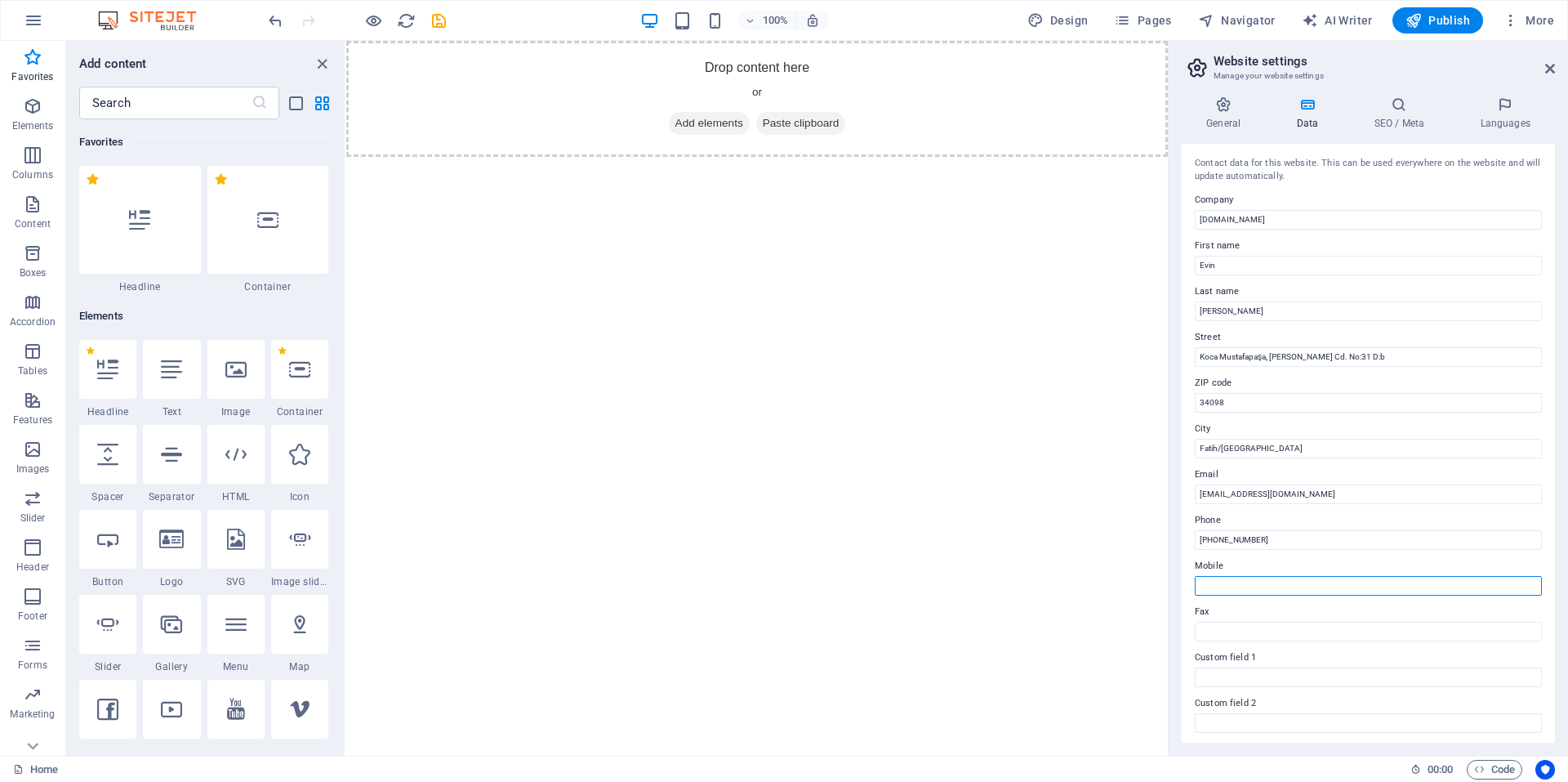
drag, startPoint x: 1214, startPoint y: 577, endPoint x: 1221, endPoint y: 585, distance: 10.6
click at [1219, 582] on input "Mobile" at bounding box center [1369, 586] width 347 height 20
type input "[PHONE_NUMBER]"
click at [1403, 114] on h4 "SEO / Meta" at bounding box center [1403, 113] width 106 height 34
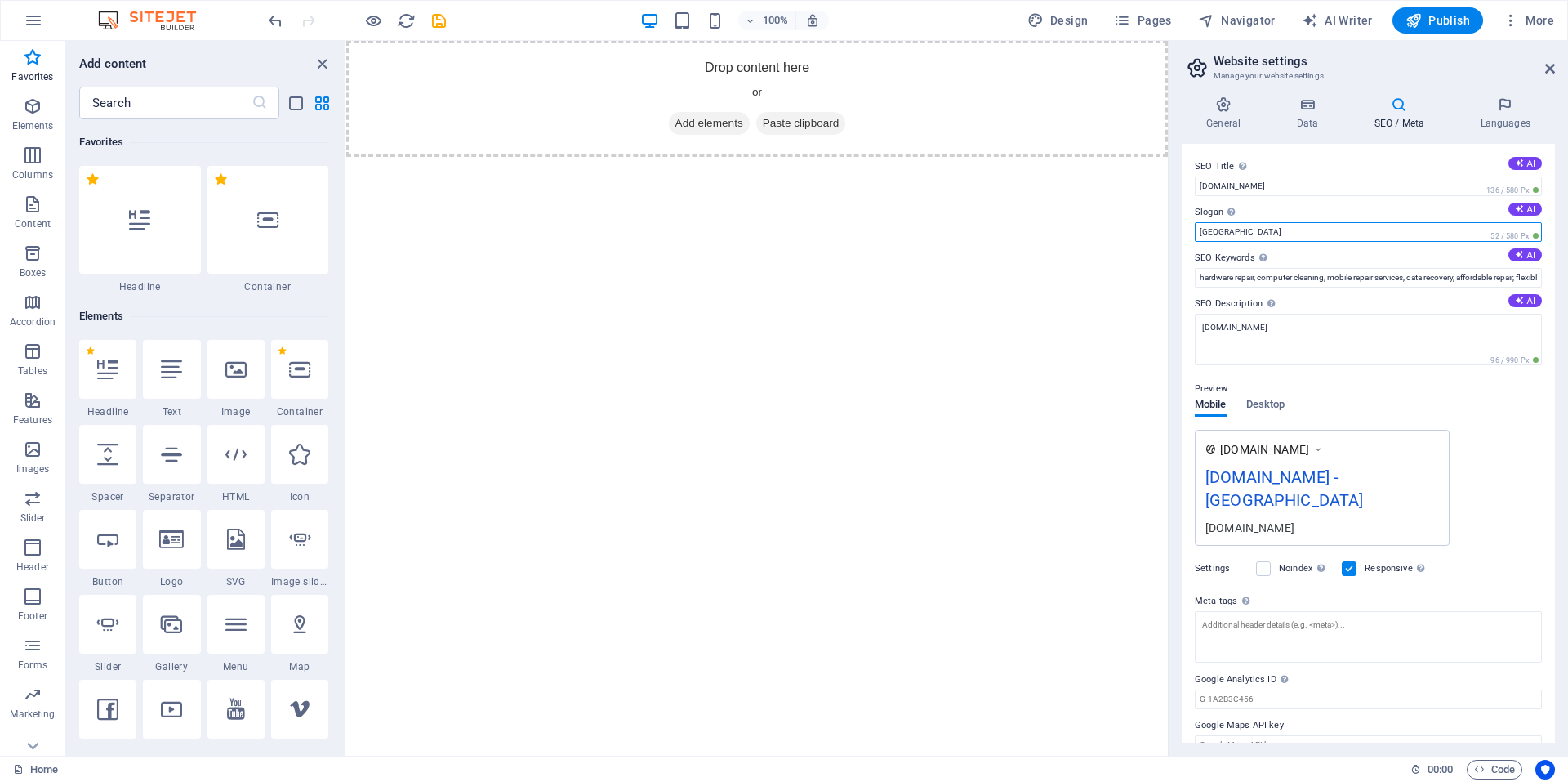
drag, startPoint x: 1617, startPoint y: 276, endPoint x: 1164, endPoint y: 228, distance: 455.5
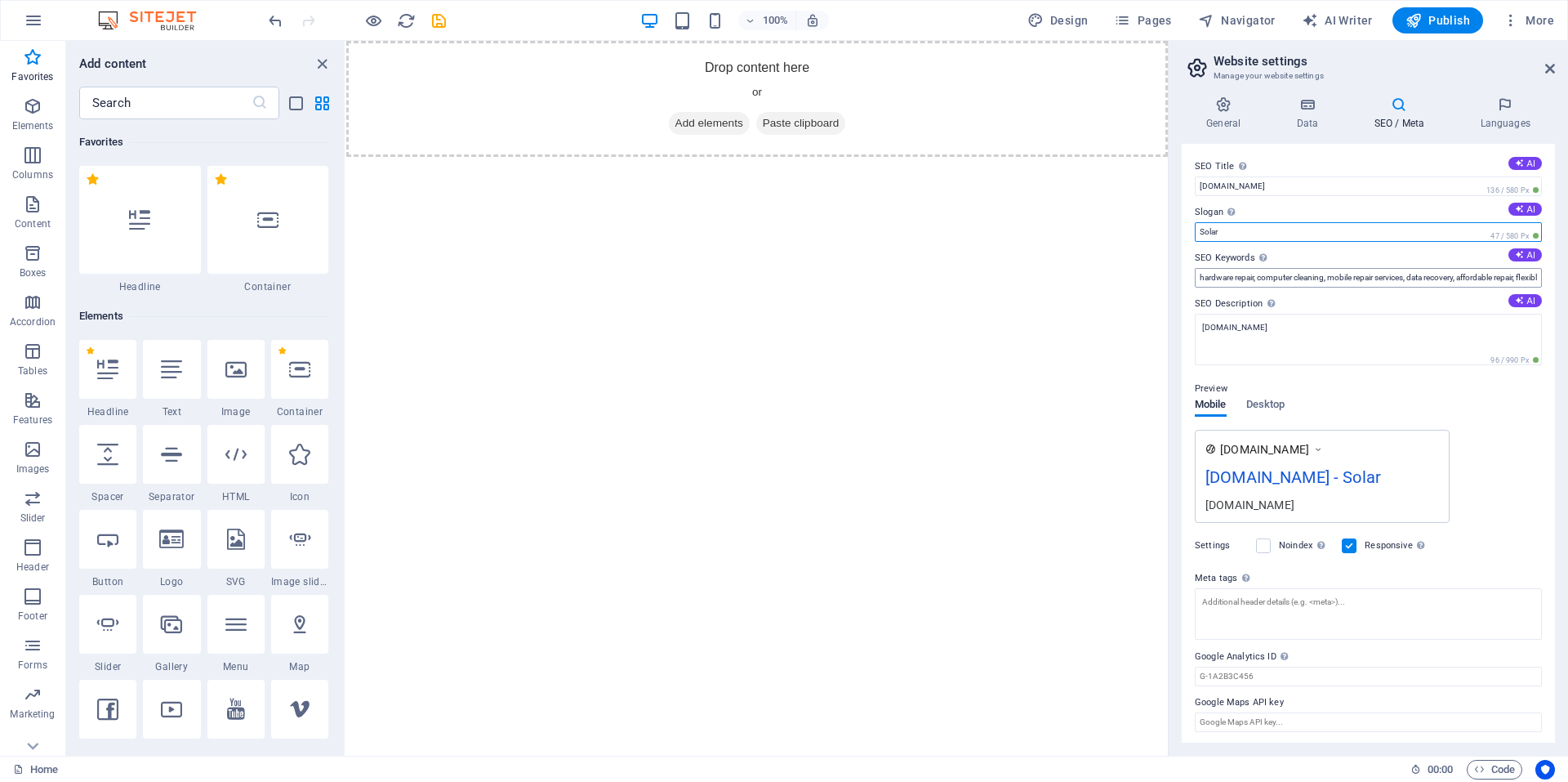
type input "Solar"
drag, startPoint x: 1200, startPoint y: 274, endPoint x: 1568, endPoint y: 277, distance: 368.0
click at [1568, 277] on div "General Data SEO / Meta Languages Website name [DOMAIN_NAME] Logo Drag files he…" at bounding box center [1368, 419] width 399 height 672
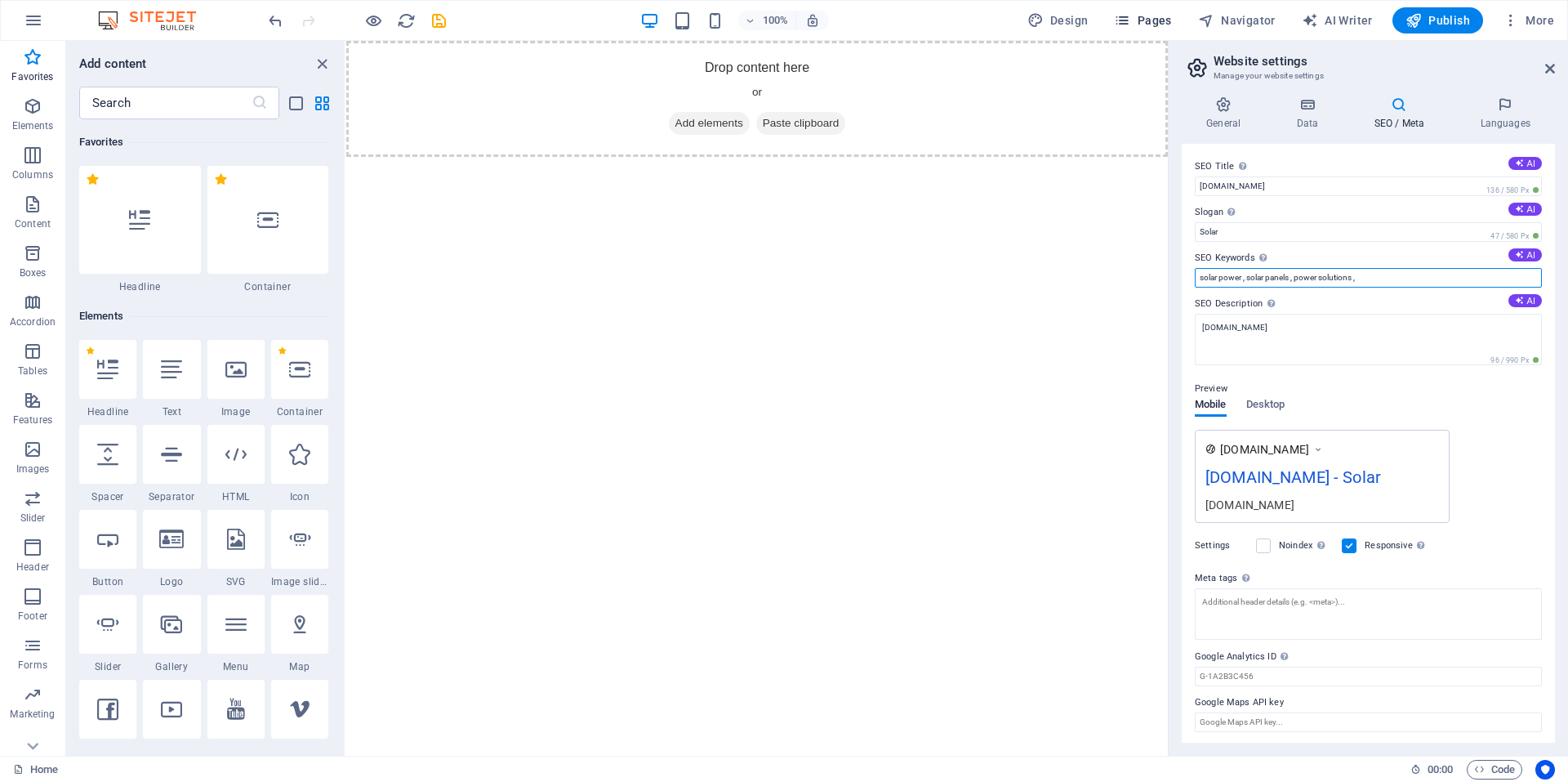
type input "solar power , solar panels , power solutions ,"
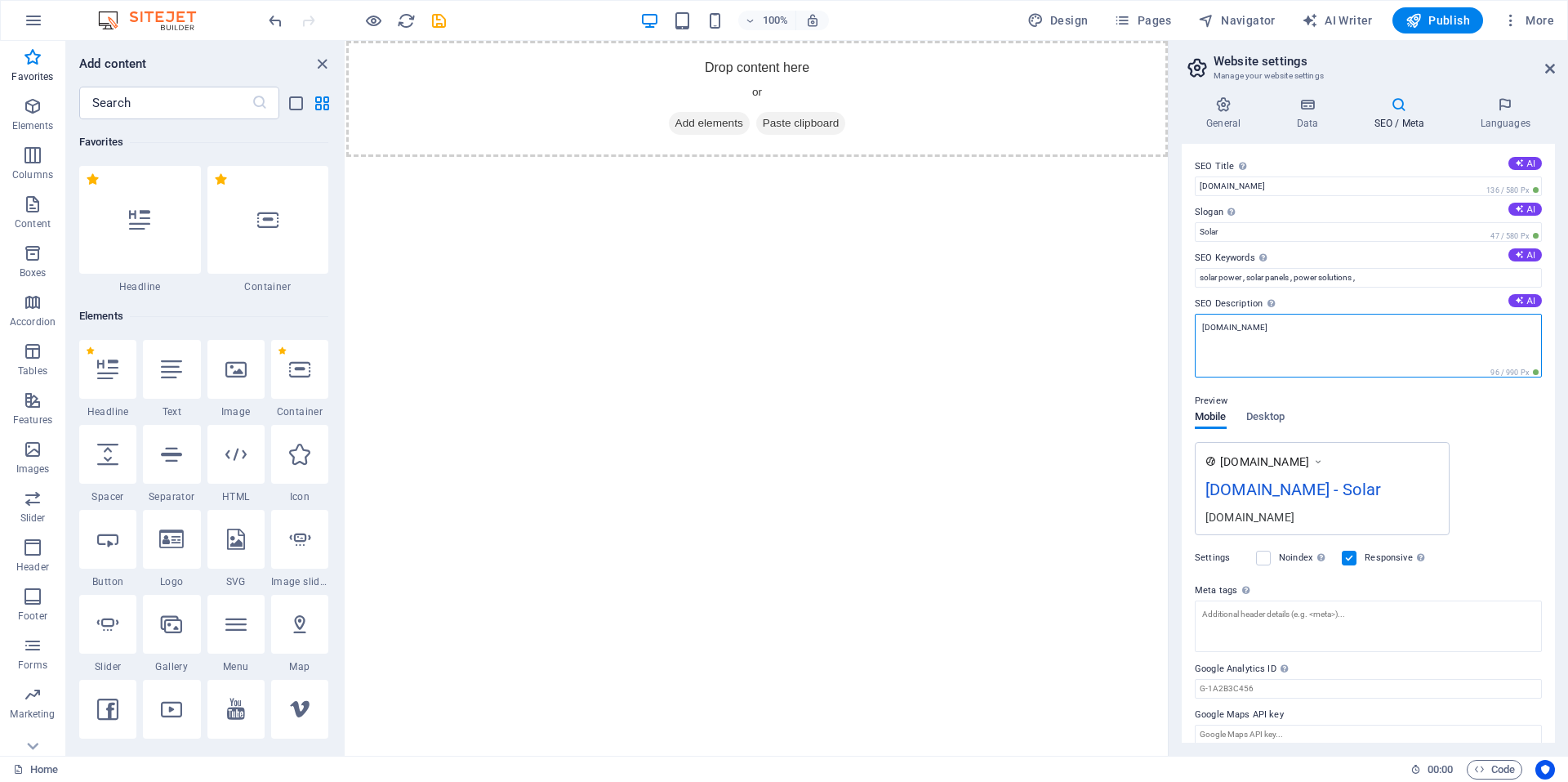
drag, startPoint x: 1370, startPoint y: 336, endPoint x: 1313, endPoint y: 332, distance: 57.1
click at [1313, 332] on textarea "[DOMAIN_NAME]" at bounding box center [1369, 345] width 347 height 64
paste textarea "Koca Mustafapaşa, [PERSON_NAME] Cd. No:31 D:b, 34098 Fatih/[GEOGRAPHIC_DATA], […"
drag, startPoint x: 1257, startPoint y: 328, endPoint x: 1523, endPoint y: 324, distance: 266.0
click at [1523, 324] on textarea "golgesolar.comKoca Mustafapaşa, [PERSON_NAME] Cd. No:31 D:b, 34098 Fatih/[GEOGR…" at bounding box center [1369, 345] width 347 height 64
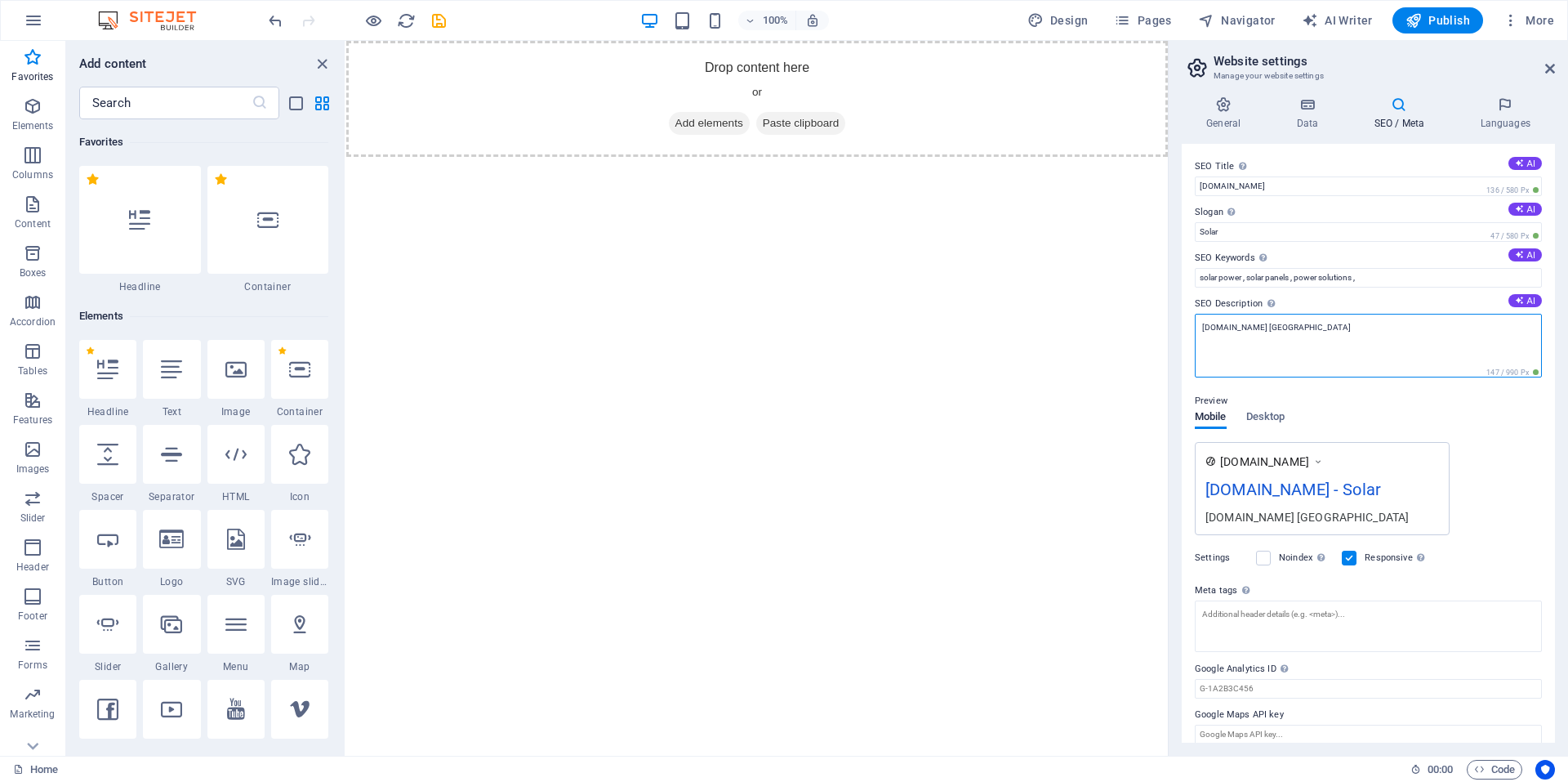
drag, startPoint x: 1258, startPoint y: 328, endPoint x: 1305, endPoint y: 332, distance: 47.2
click at [1305, 332] on textarea "[DOMAIN_NAME] [GEOGRAPHIC_DATA]" at bounding box center [1369, 345] width 347 height 64
type textarea "[DOMAIN_NAME]"
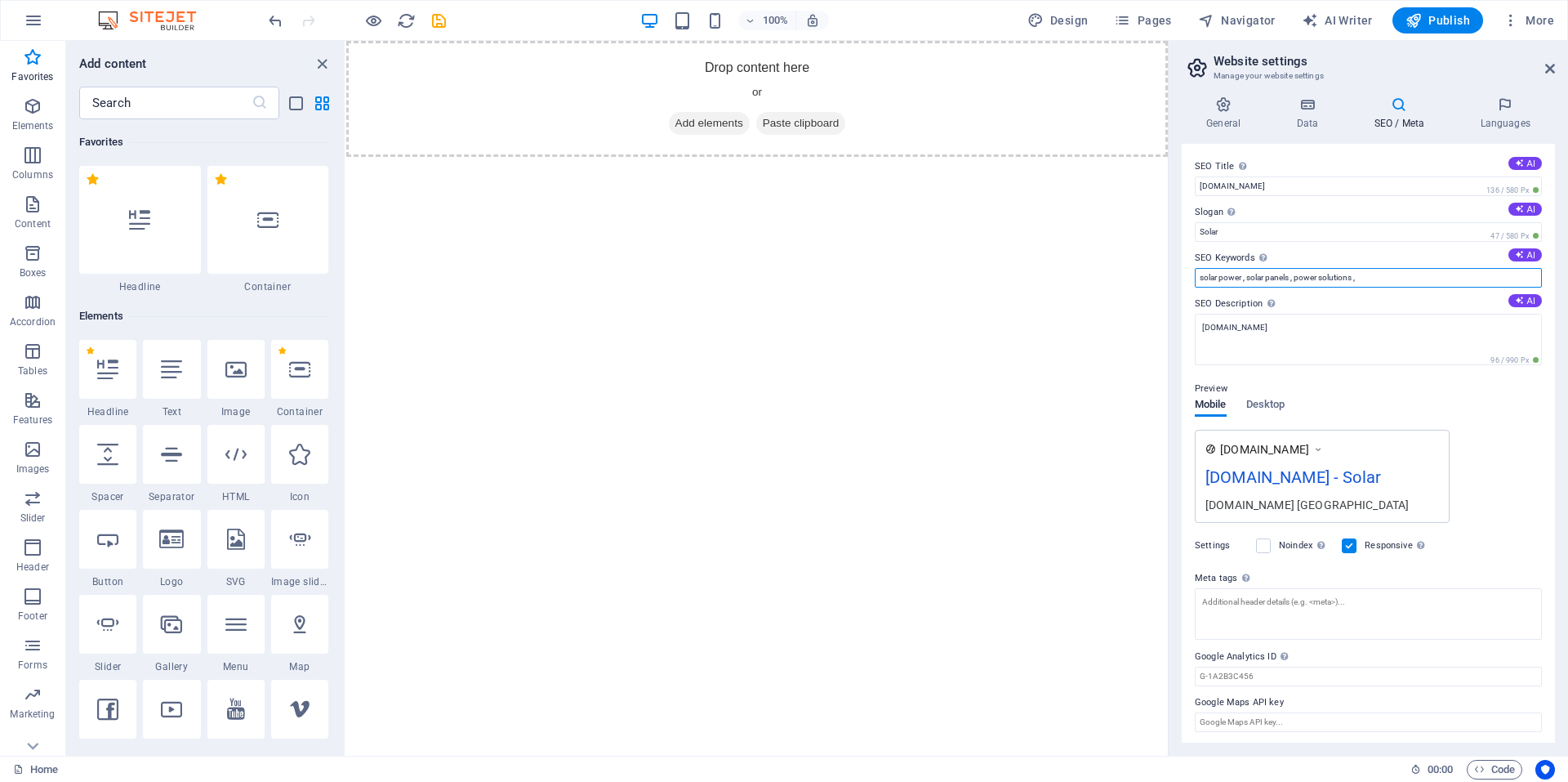
click at [1375, 279] on input "solar power , solar panels , power solutions ," at bounding box center [1369, 278] width 347 height 20
paste input "[GEOGRAPHIC_DATA]"
type input "solar power , solar panels , power solutions , [GEOGRAPHIC_DATA]"
click at [1501, 114] on h4 "Languages" at bounding box center [1505, 113] width 100 height 34
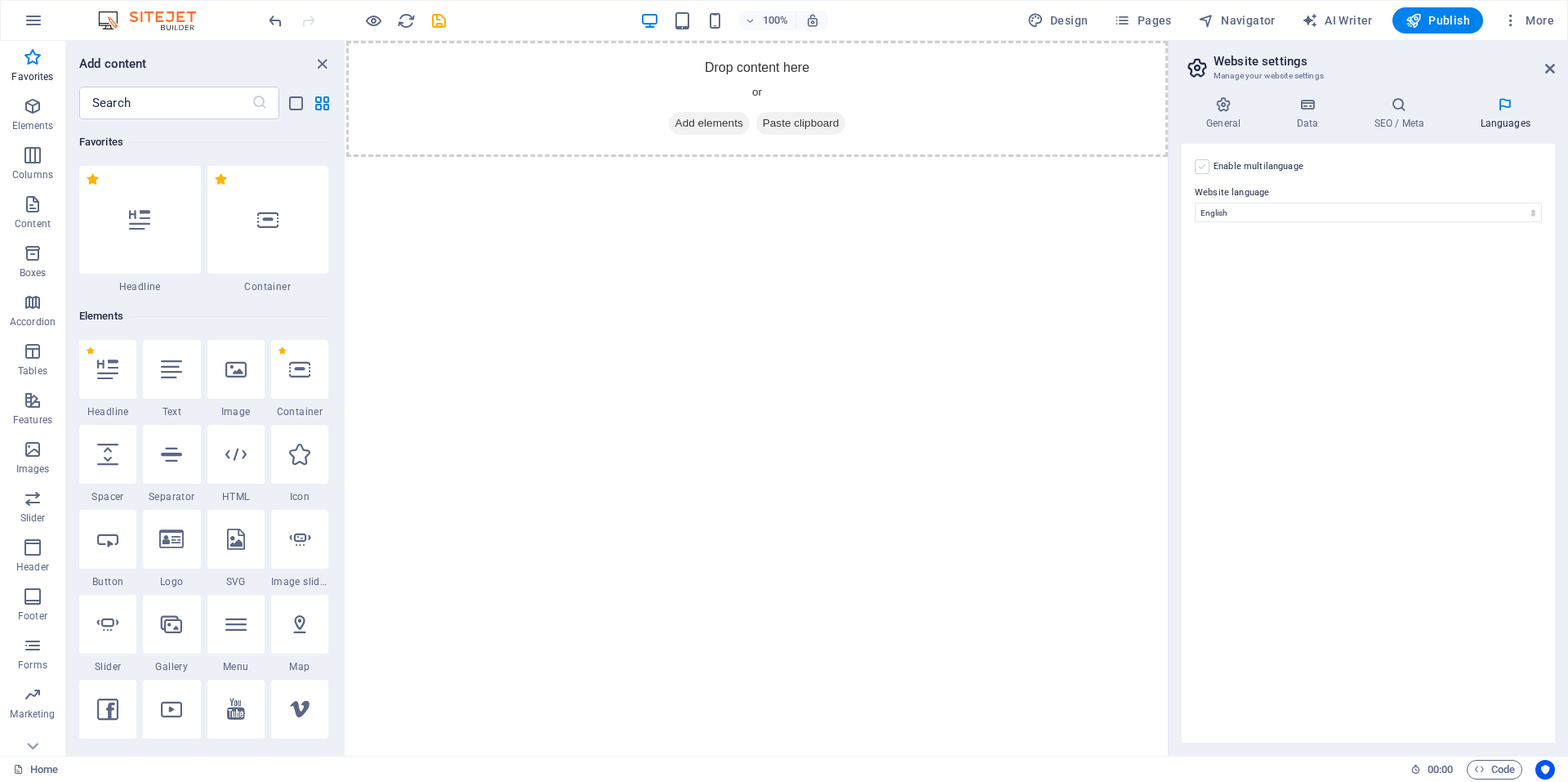
click at [1207, 165] on label at bounding box center [1203, 166] width 14 height 14
click at [0, 0] on input "Enable multilanguage To disable multilanguage delete all languages until only o…" at bounding box center [0, 0] width 0 height 0
click at [1472, 288] on select "Abkhazian Afar Afrikaans Akan Albanian Amharic Arabic Aragonese Armenian Assame…" at bounding box center [1368, 292] width 272 height 20
select select "165"
click at [1232, 282] on select "Abkhazian Afar Afrikaans Akan Albanian Amharic Arabic Aragonese Armenian Assame…" at bounding box center [1368, 292] width 272 height 20
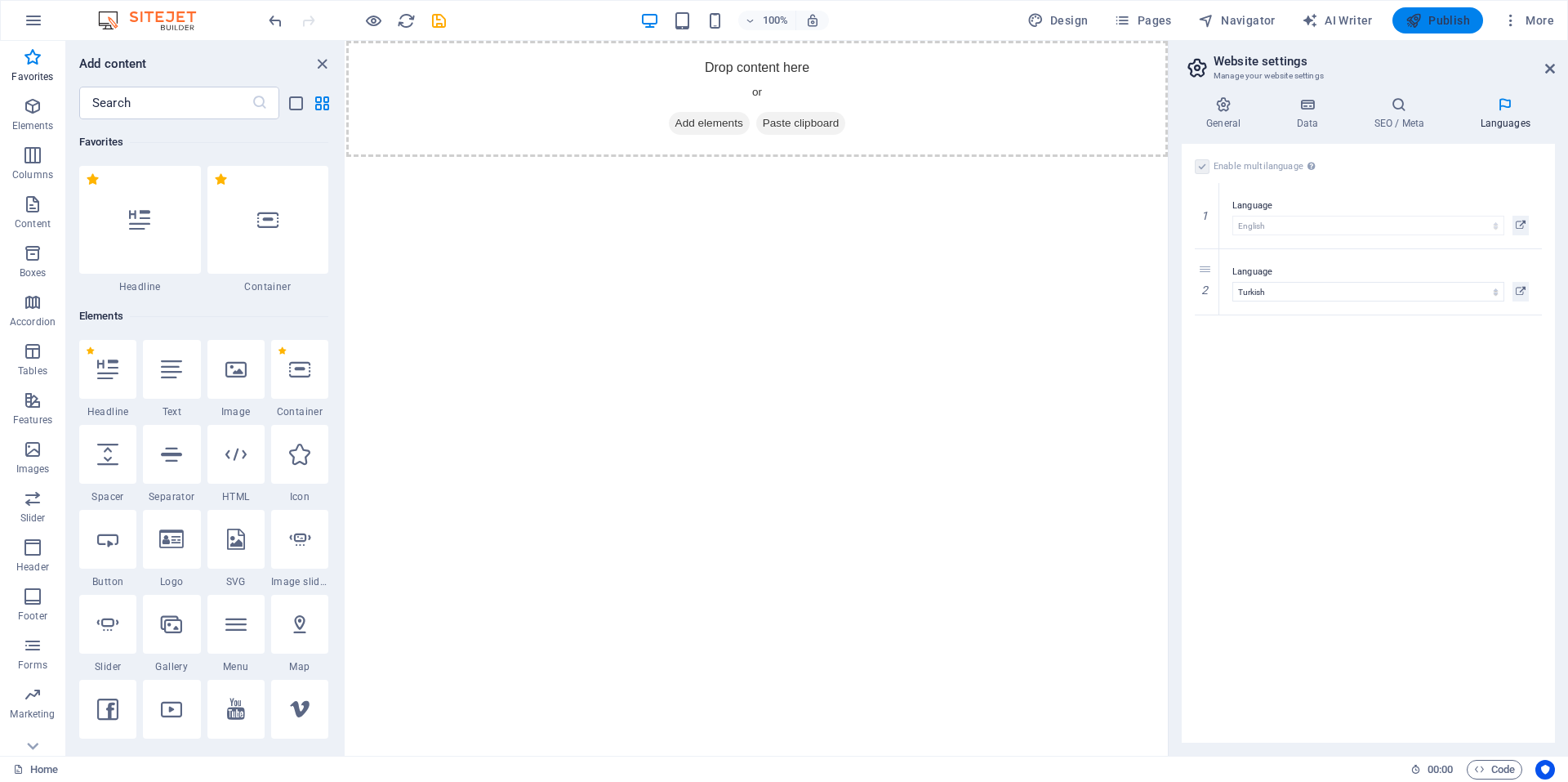
click at [1435, 25] on span "Publish" at bounding box center [1438, 21] width 65 height 16
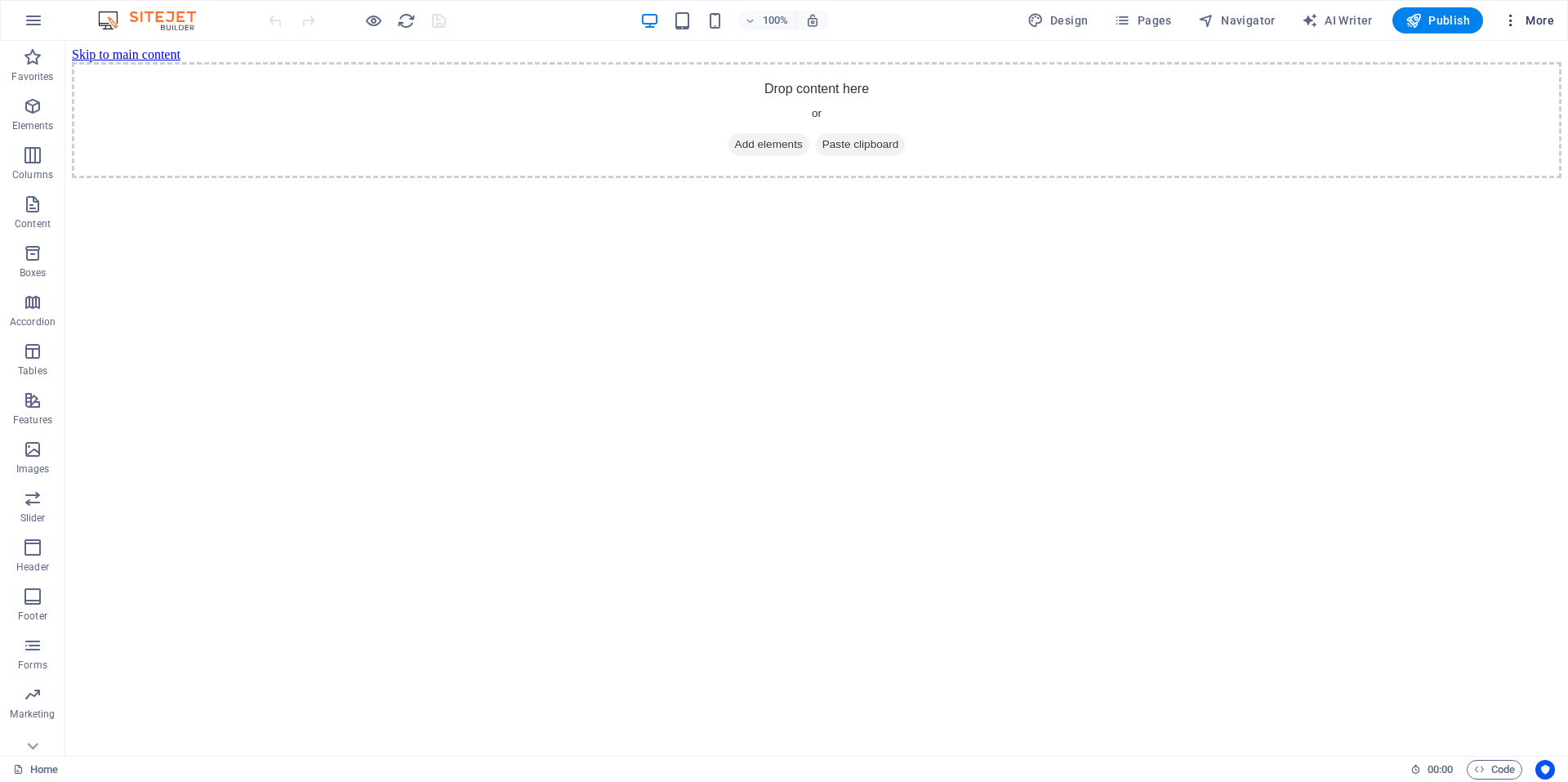
click at [1541, 18] on span "More" at bounding box center [1529, 21] width 51 height 16
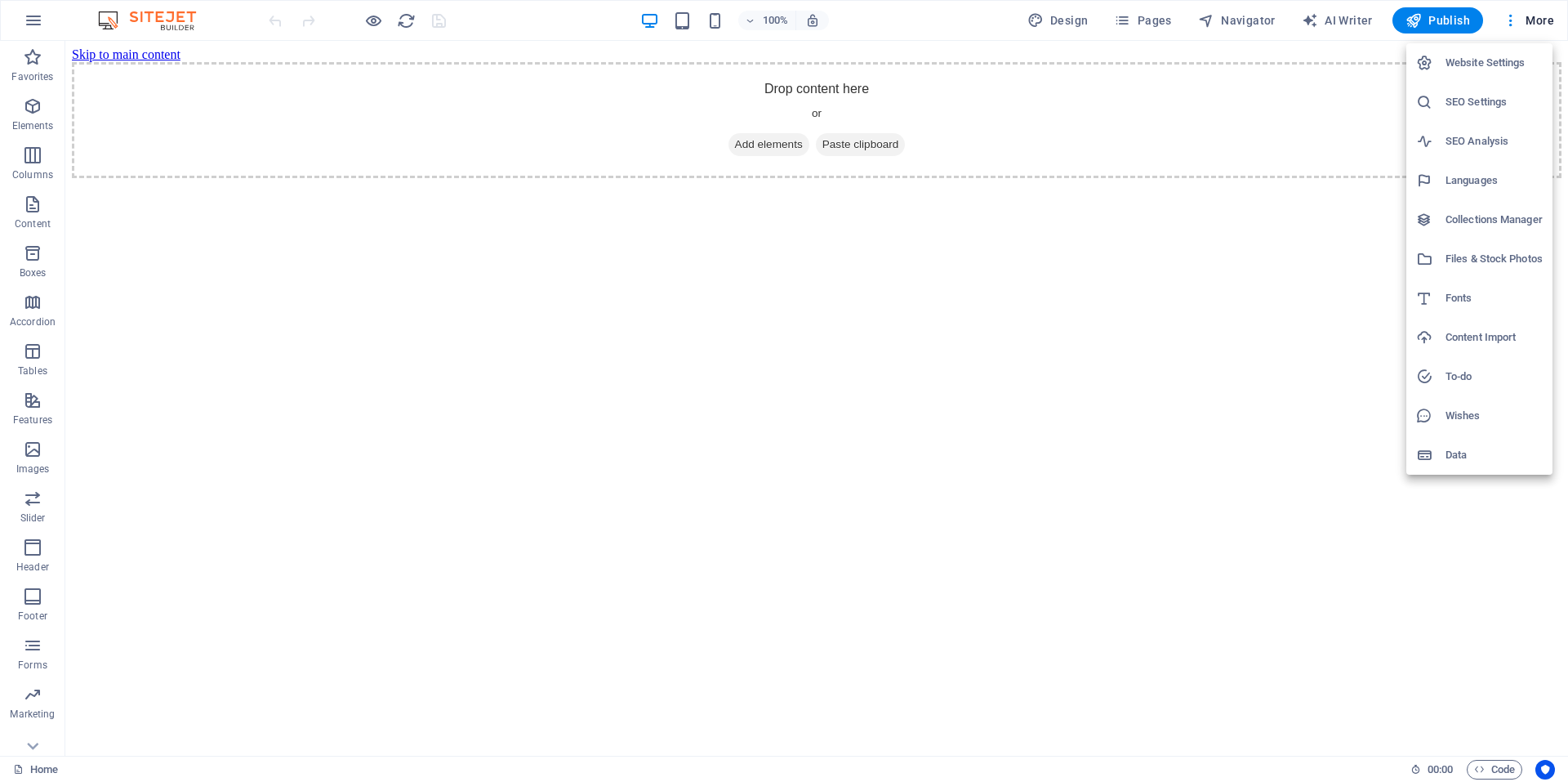
click at [1486, 57] on h6 "Website Settings" at bounding box center [1494, 63] width 97 height 20
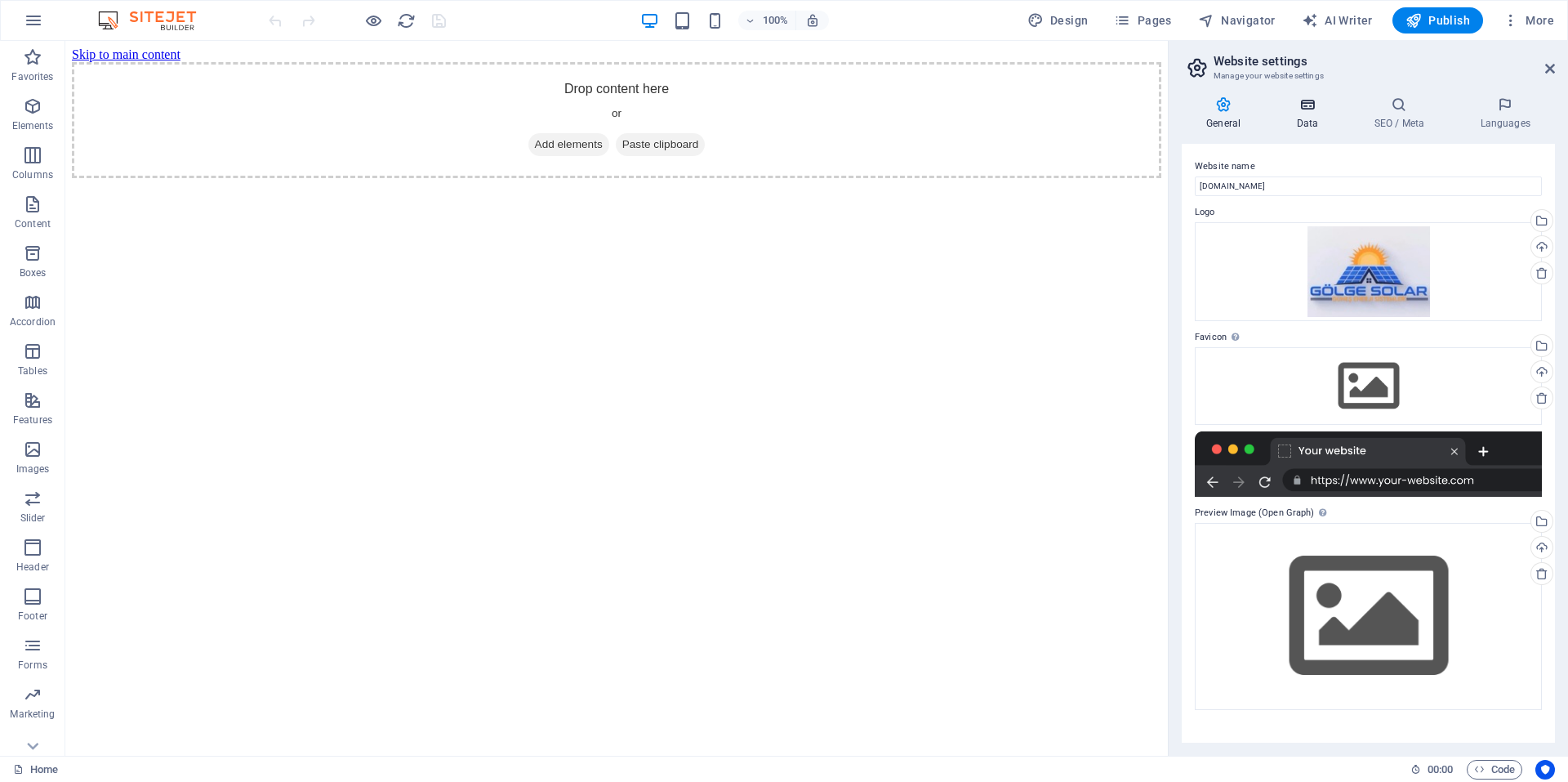
click at [1314, 120] on h4 "Data" at bounding box center [1310, 113] width 77 height 34
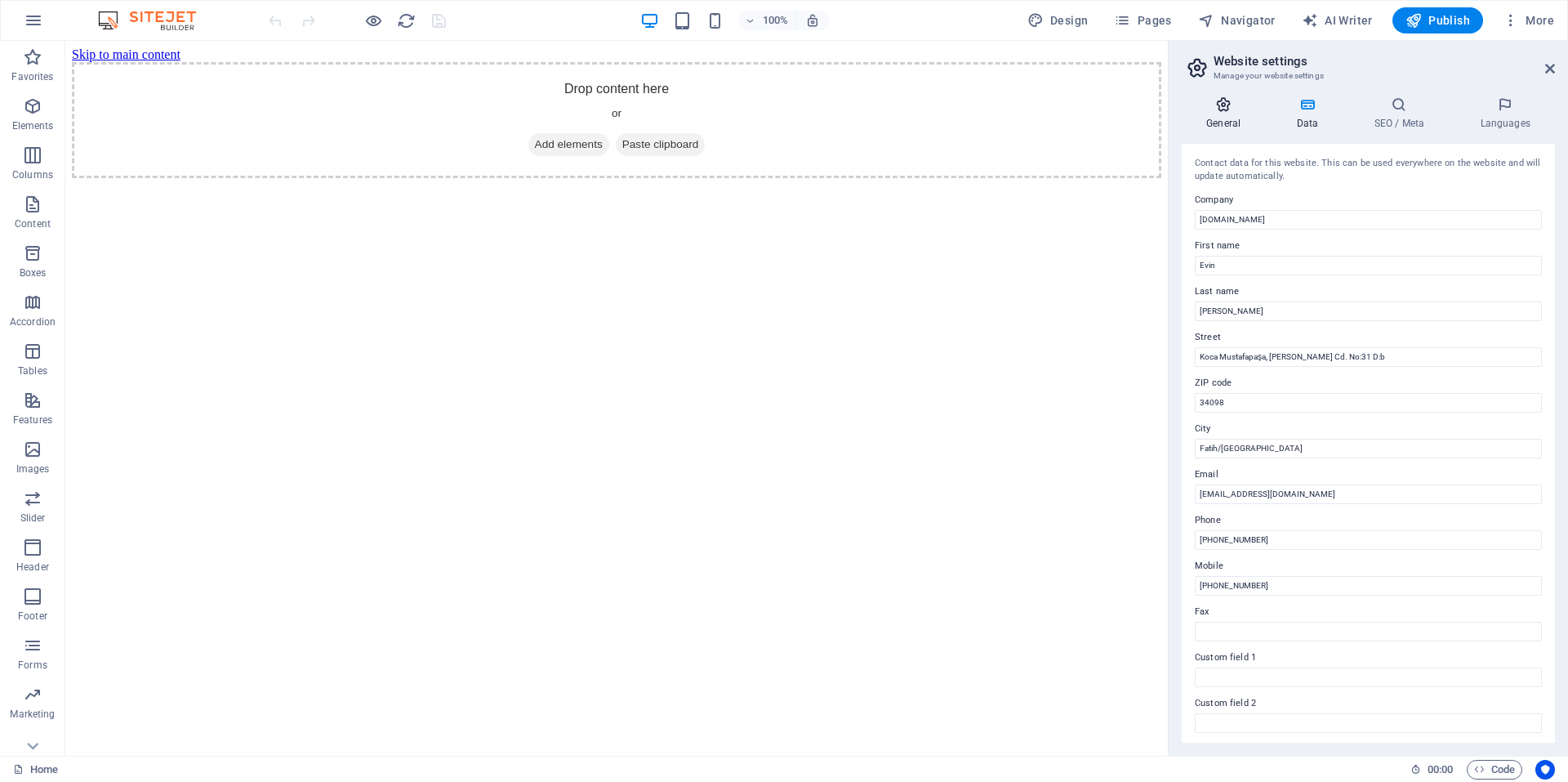
click at [1226, 106] on icon at bounding box center [1223, 104] width 83 height 16
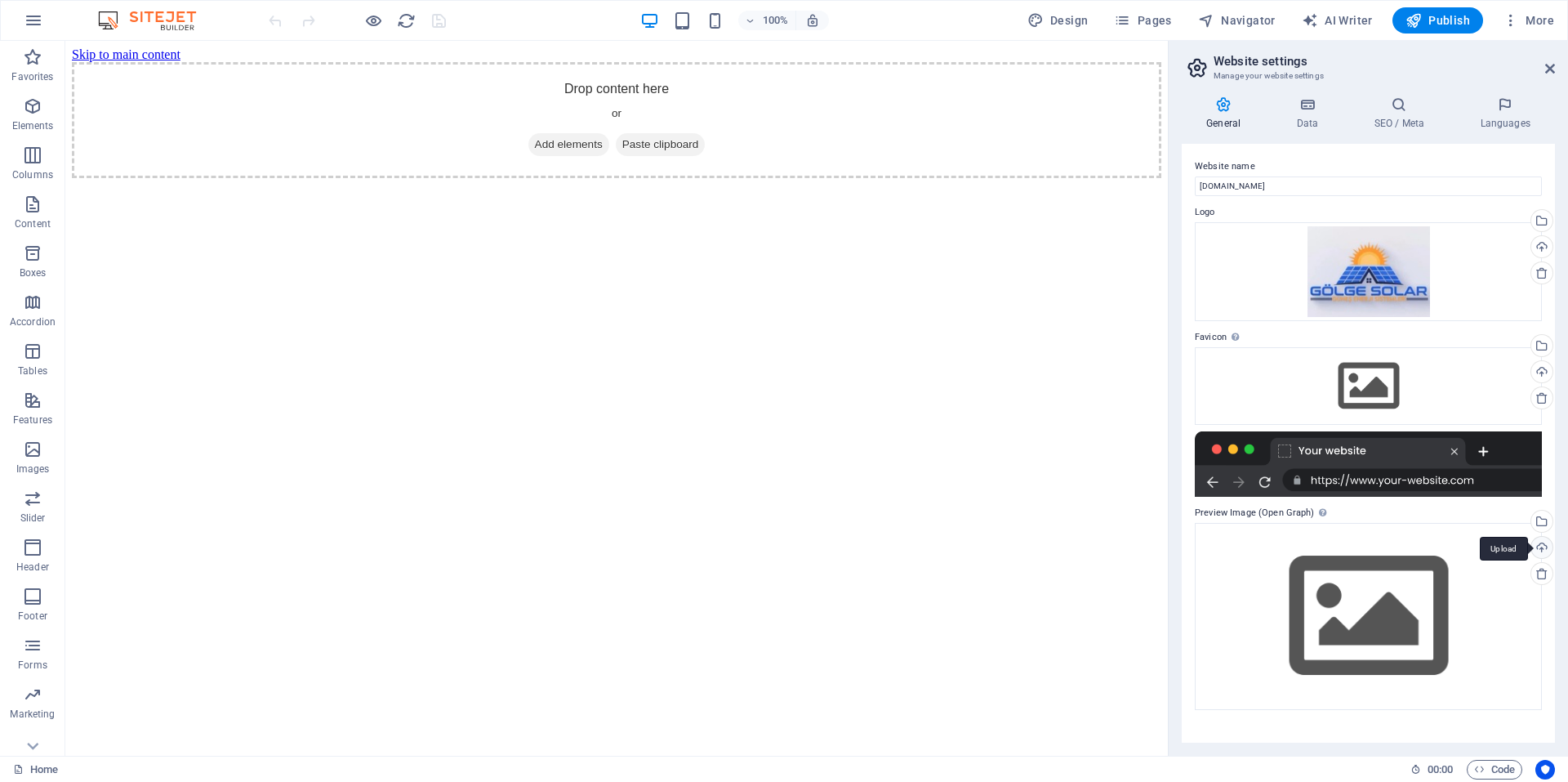
click at [1541, 545] on div "Upload" at bounding box center [1540, 549] width 24 height 24
click at [1293, 554] on div "Drag files here, click to choose files or select files from Files or our free s…" at bounding box center [1369, 616] width 347 height 187
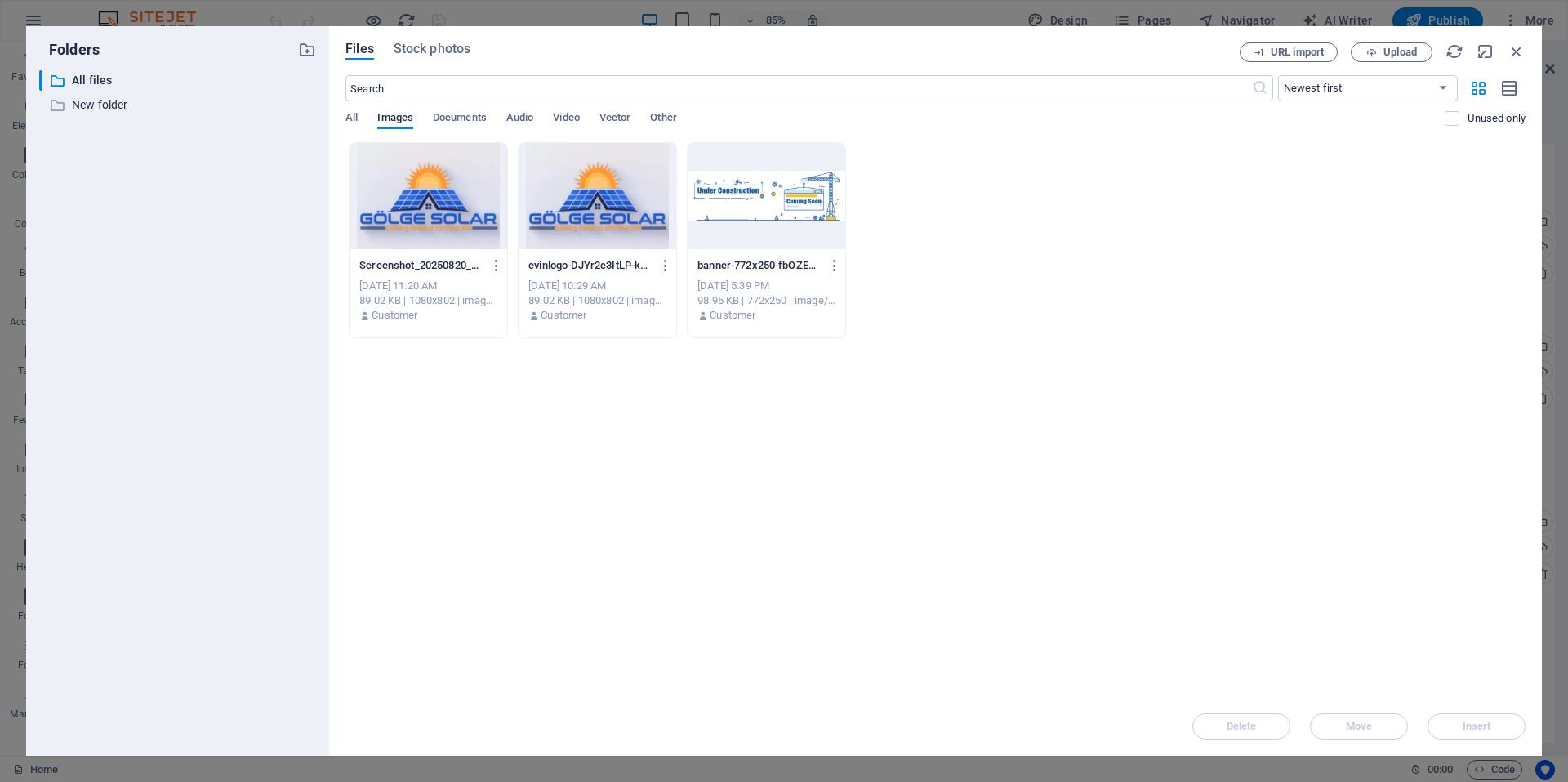
click at [428, 193] on div at bounding box center [429, 196] width 158 height 106
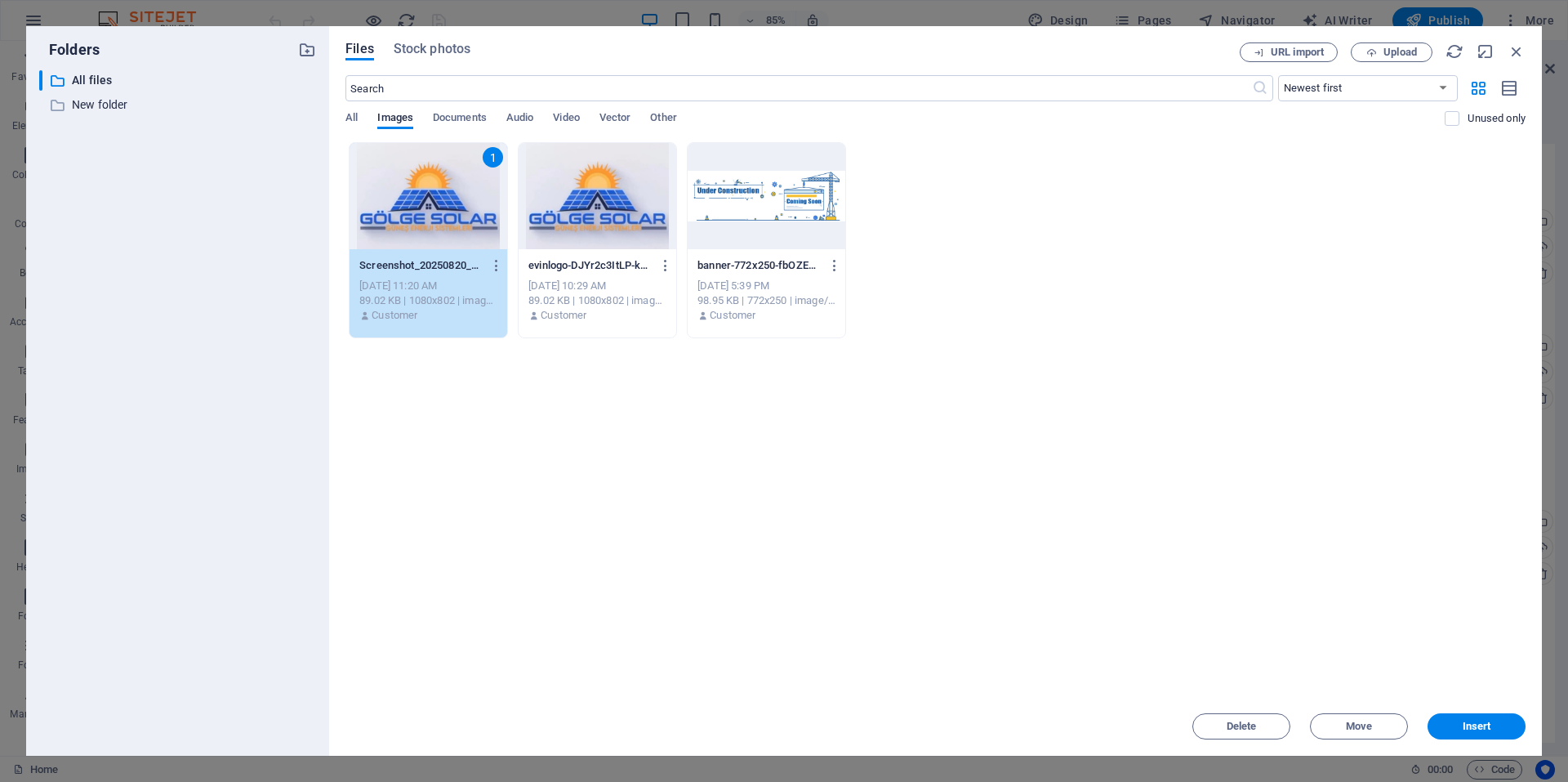
click at [1465, 730] on span "Insert" at bounding box center [1477, 726] width 29 height 10
